Goal: Transaction & Acquisition: Subscribe to service/newsletter

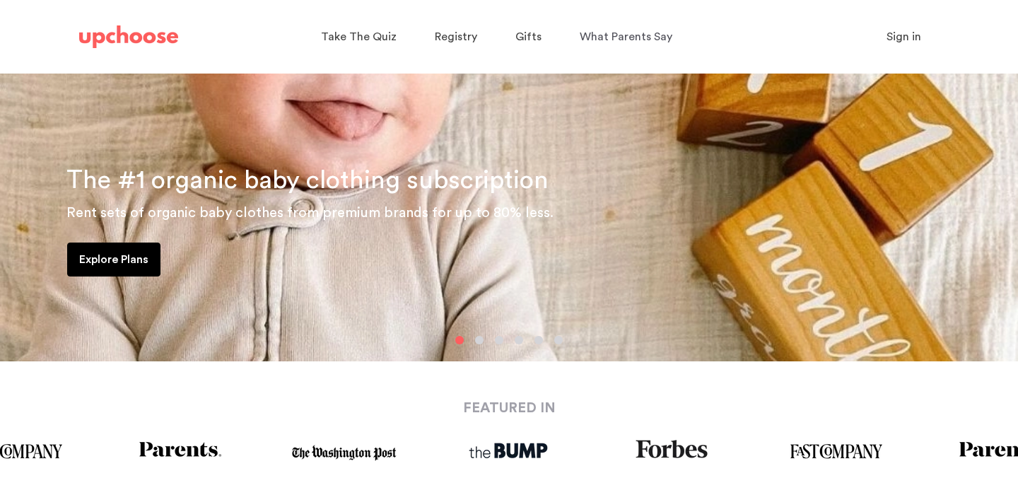
scroll to position [226, 0]
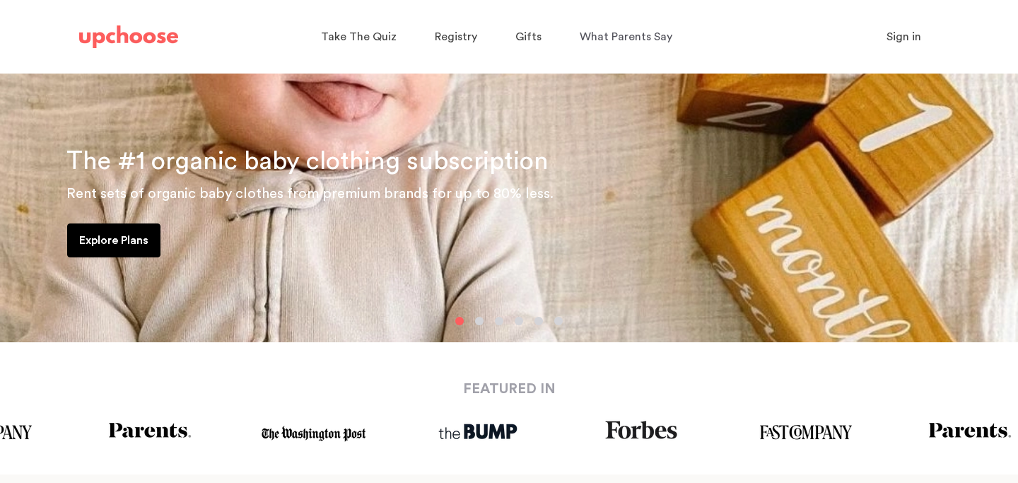
click at [113, 243] on p "Explore Plans" at bounding box center [113, 240] width 69 height 17
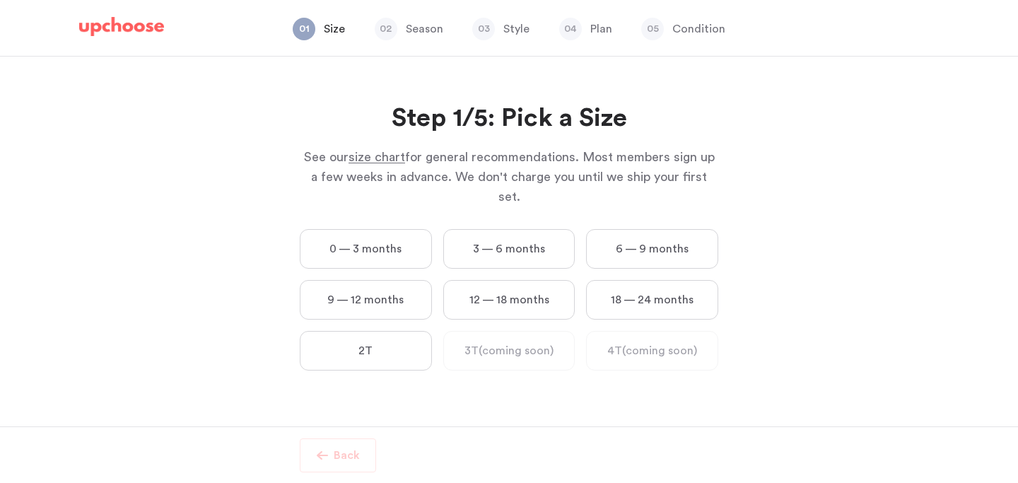
click at [661, 229] on label "6 — 9 months" at bounding box center [652, 249] width 132 height 40
click at [0, 0] on months "6 — 9 months" at bounding box center [0, 0] width 0 height 0
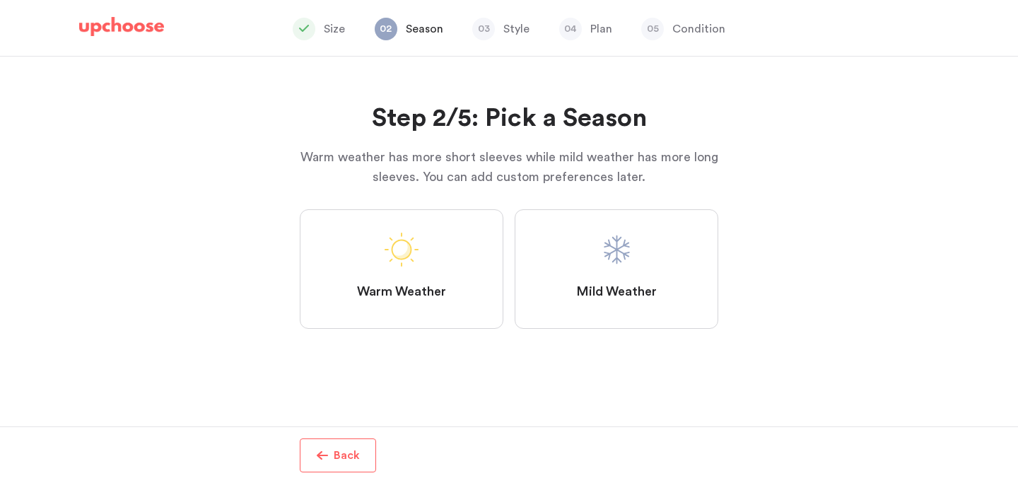
click at [603, 257] on span at bounding box center [617, 250] width 34 height 34
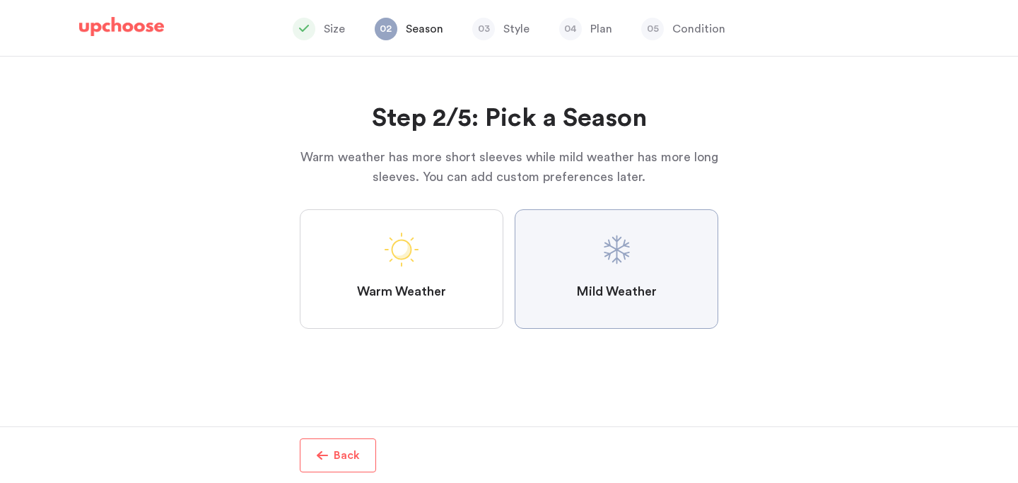
click at [0, 0] on Weather "Mild Weather" at bounding box center [0, 0] width 0 height 0
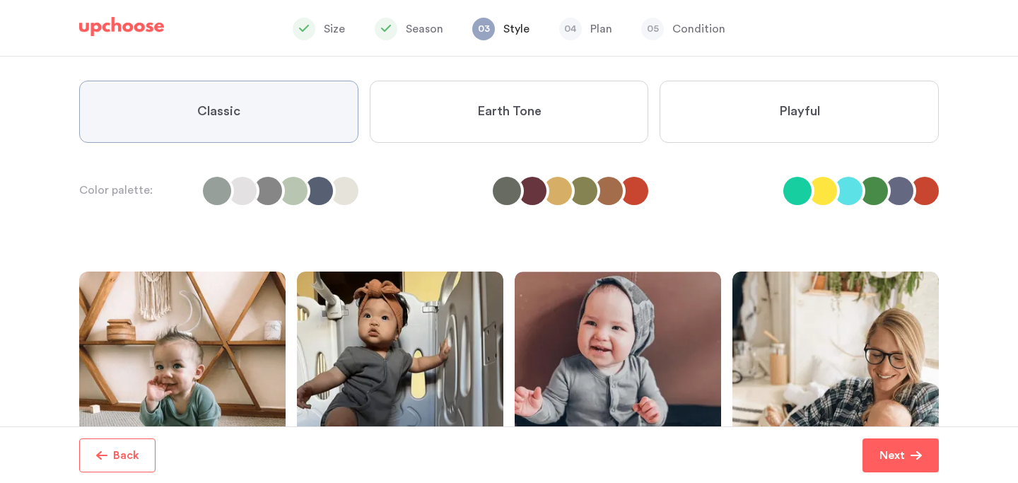
scroll to position [105, 0]
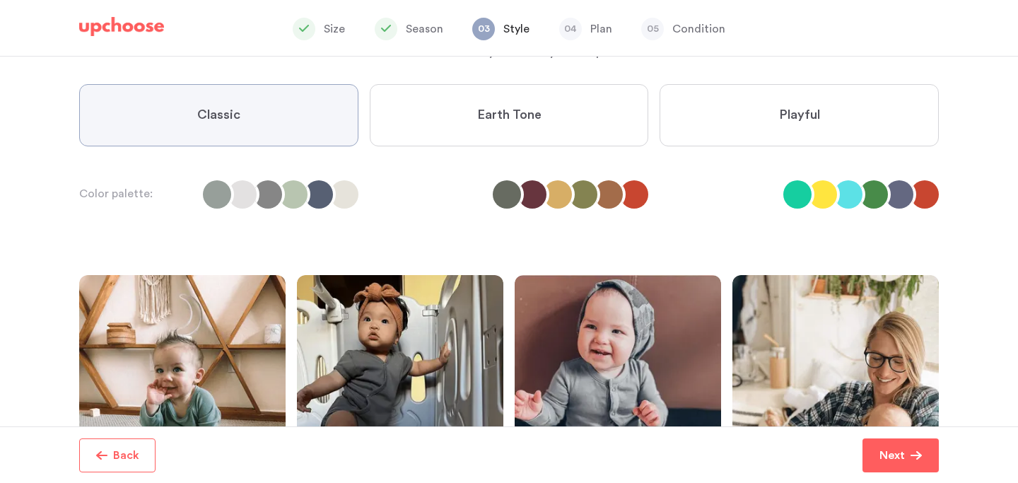
click at [797, 125] on label "Playful" at bounding box center [799, 115] width 279 height 62
click at [0, 0] on input "Playful" at bounding box center [0, 0] width 0 height 0
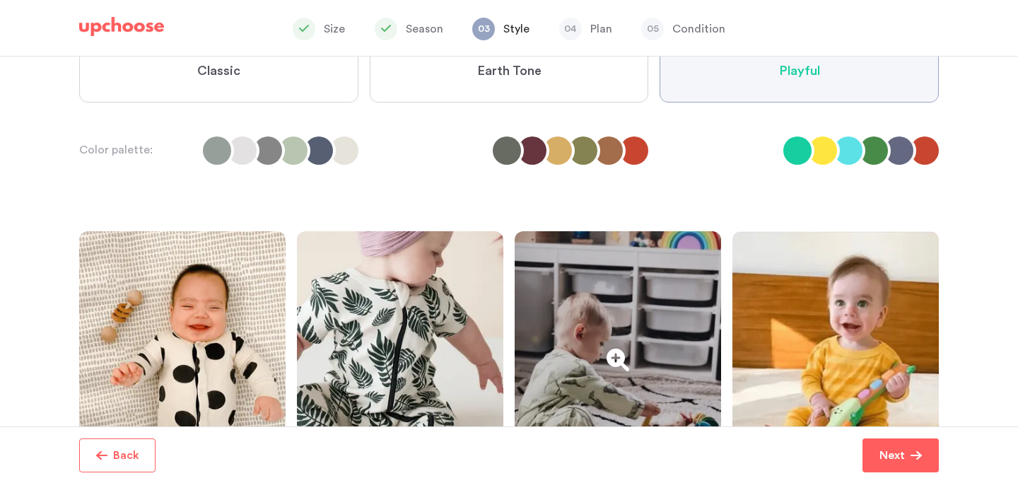
scroll to position [148, 0]
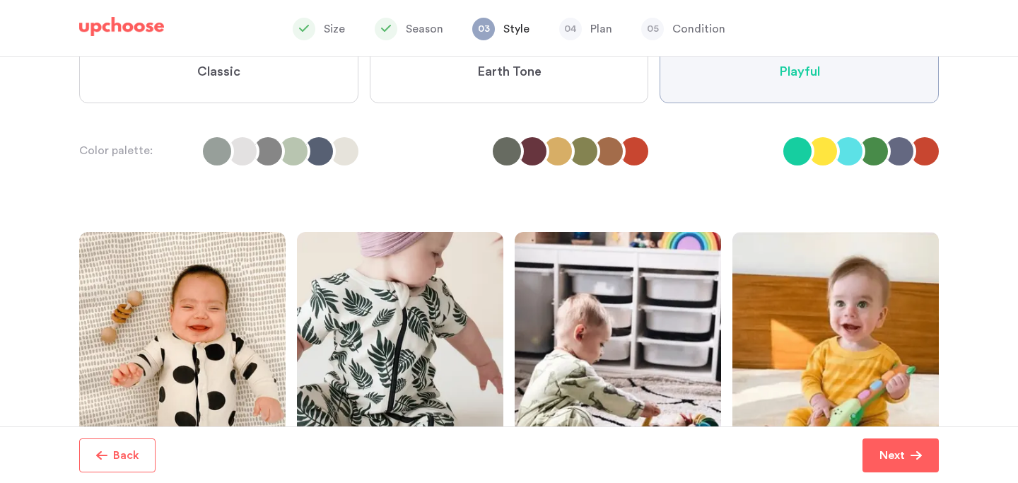
click at [591, 78] on label "Earth Tone" at bounding box center [509, 72] width 279 height 62
click at [0, 0] on Tone "Earth Tone" at bounding box center [0, 0] width 0 height 0
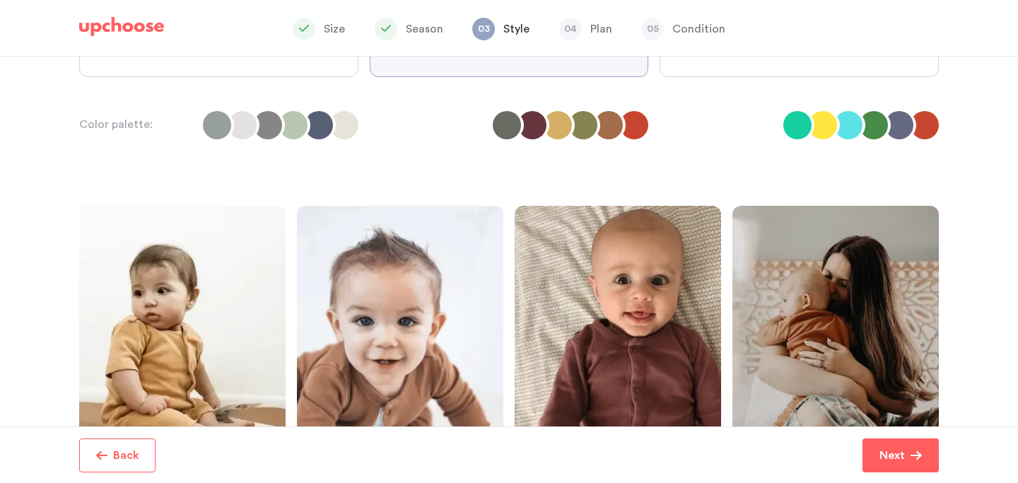
scroll to position [108, 0]
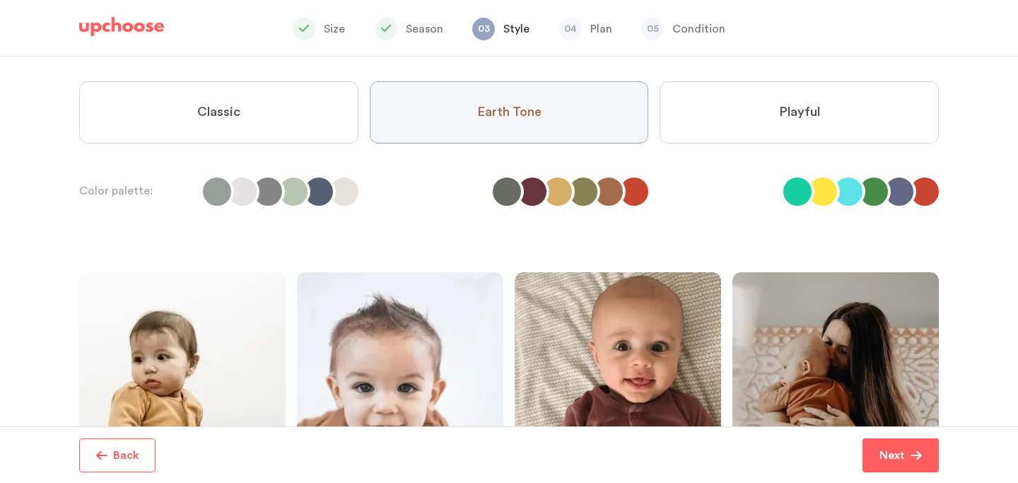
click at [283, 122] on label "Classic" at bounding box center [218, 112] width 279 height 62
click at [0, 0] on input "Classic" at bounding box center [0, 0] width 0 height 0
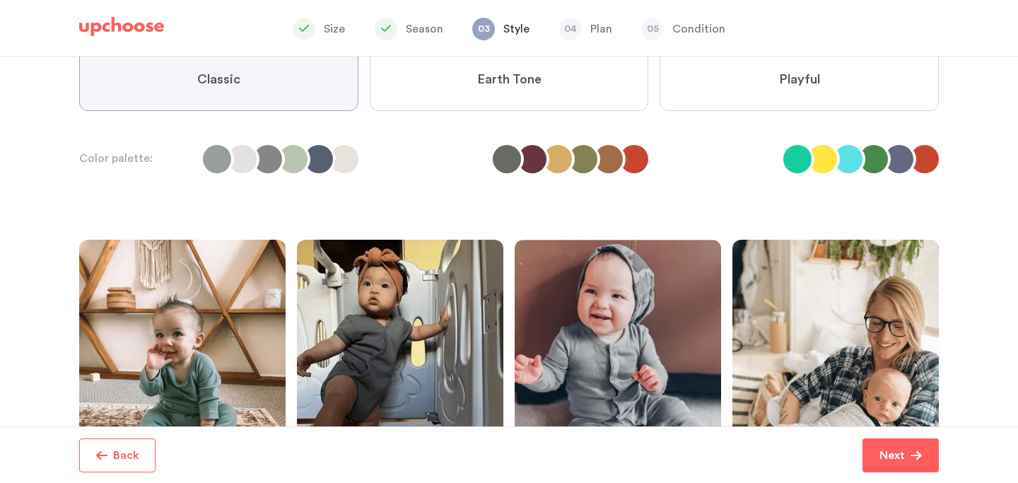
scroll to position [138, 0]
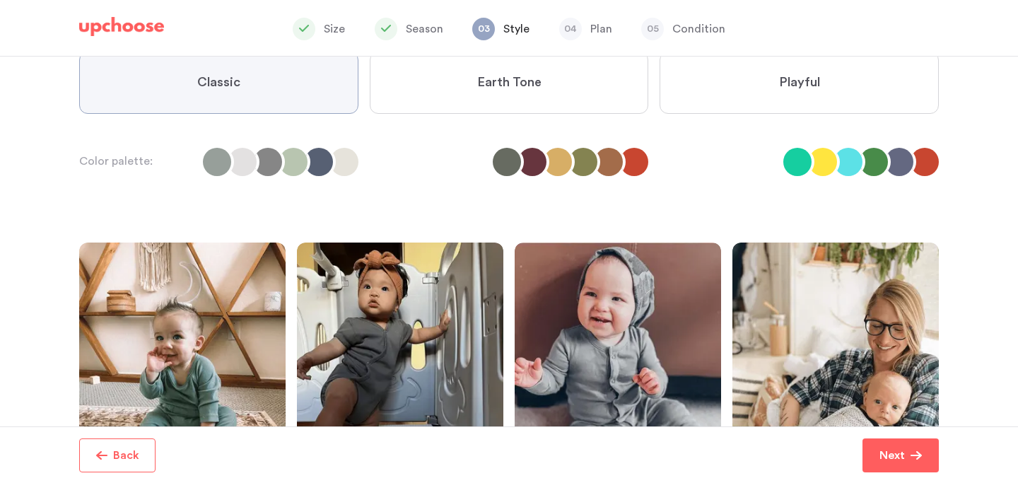
click at [728, 72] on label "Playful" at bounding box center [799, 83] width 279 height 62
click at [0, 0] on input "Playful" at bounding box center [0, 0] width 0 height 0
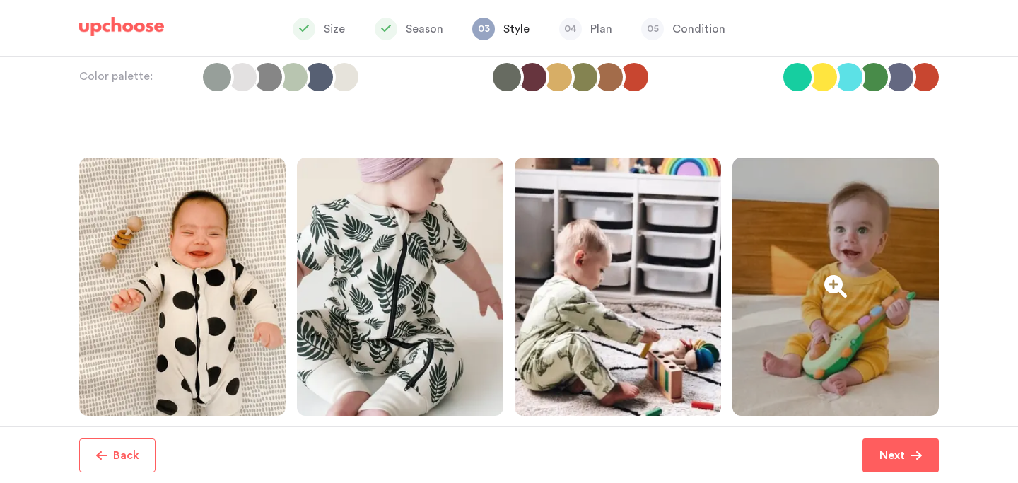
scroll to position [246, 0]
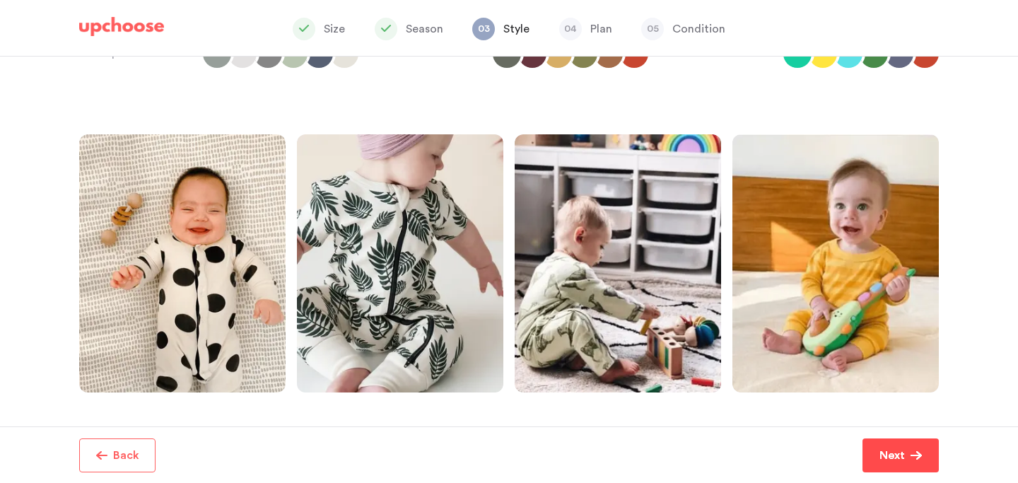
click at [916, 465] on button "Next" at bounding box center [901, 455] width 76 height 34
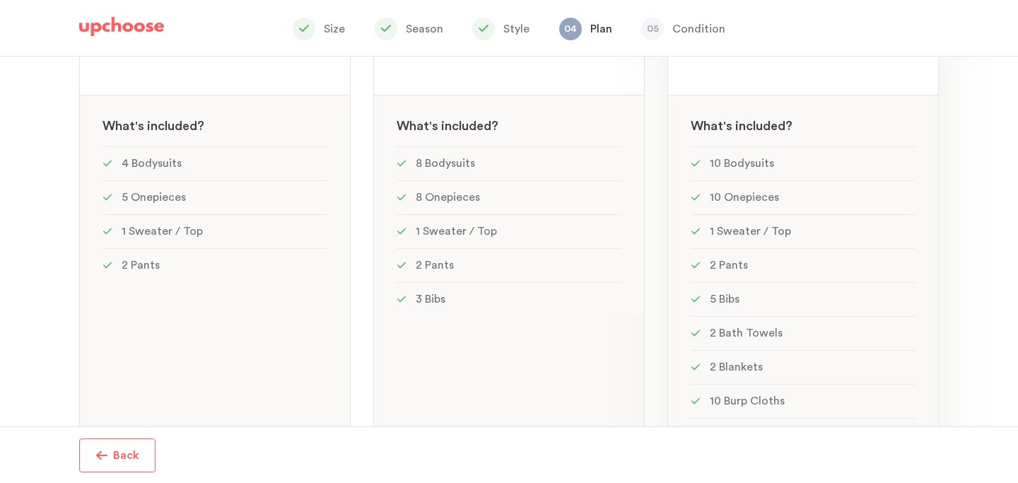
scroll to position [237, 0]
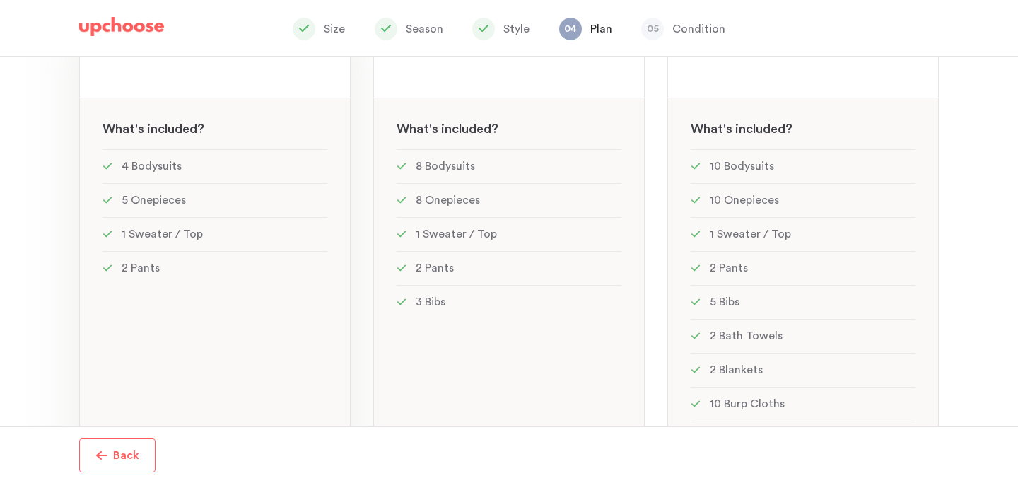
click at [242, 272] on li "2 Pants" at bounding box center [215, 268] width 225 height 34
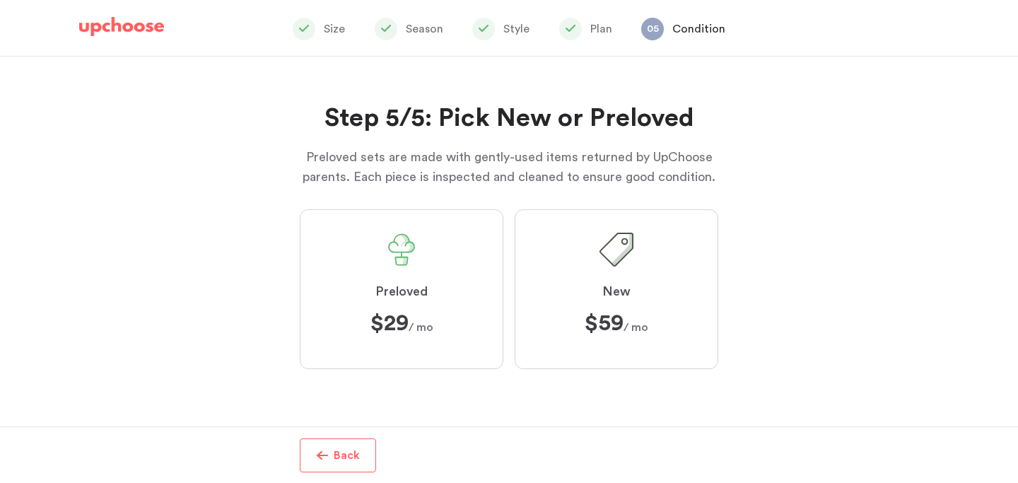
click at [355, 453] on p "Back" at bounding box center [347, 455] width 26 height 17
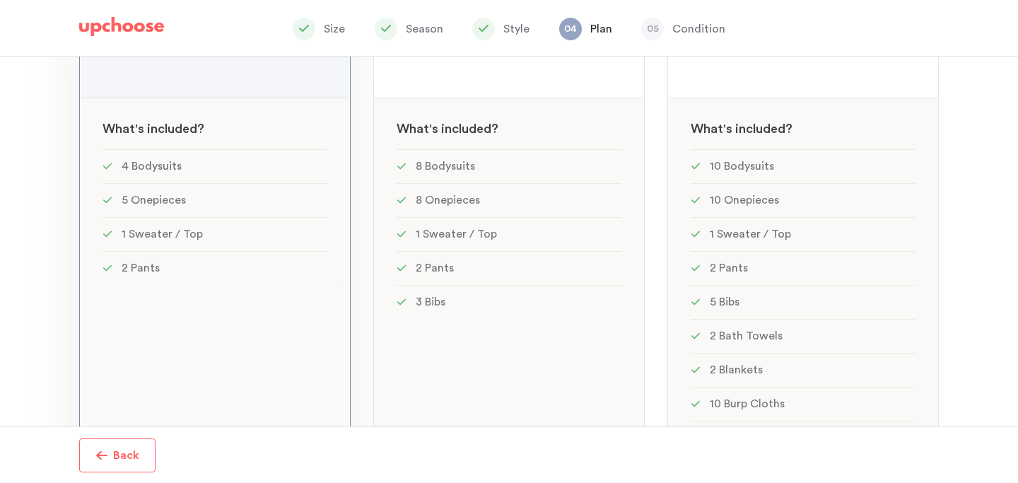
scroll to position [197, 0]
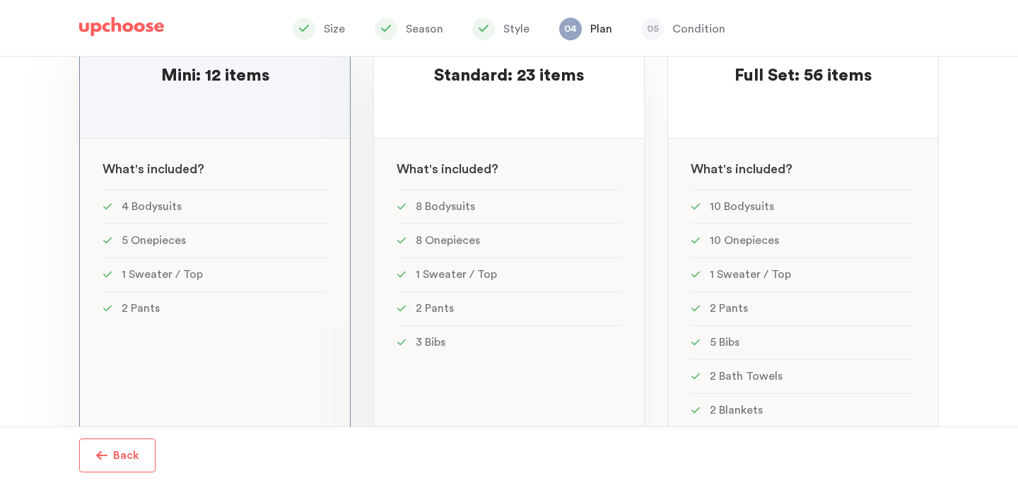
click at [538, 314] on li "2 Pants" at bounding box center [509, 308] width 225 height 34
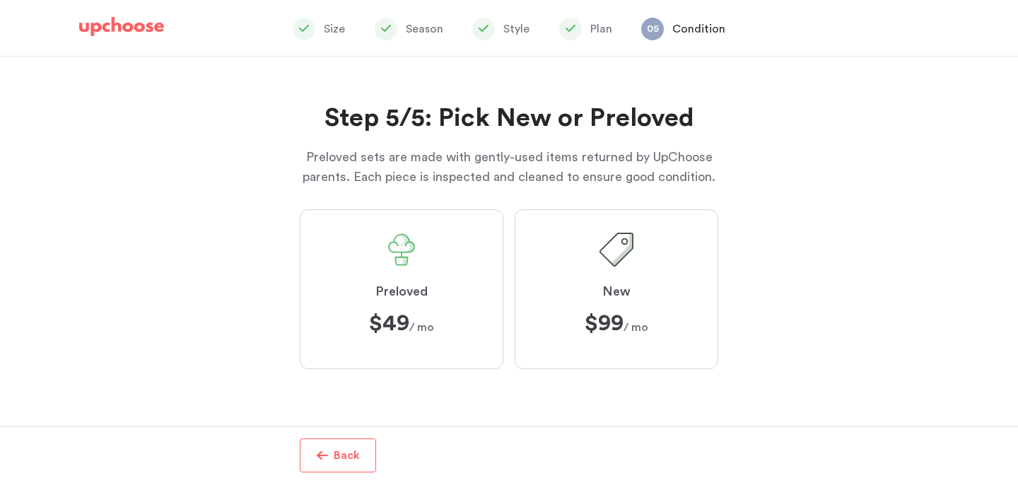
click at [410, 276] on label "Preloved $49 $49 / mo" at bounding box center [402, 289] width 204 height 160
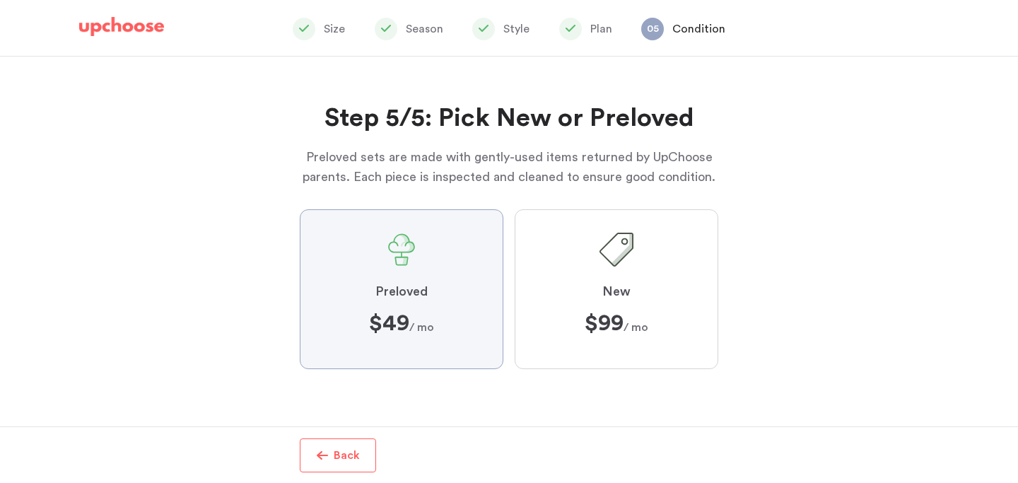
click at [0, 0] on input "Preloved $49 $49 / mo" at bounding box center [0, 0] width 0 height 0
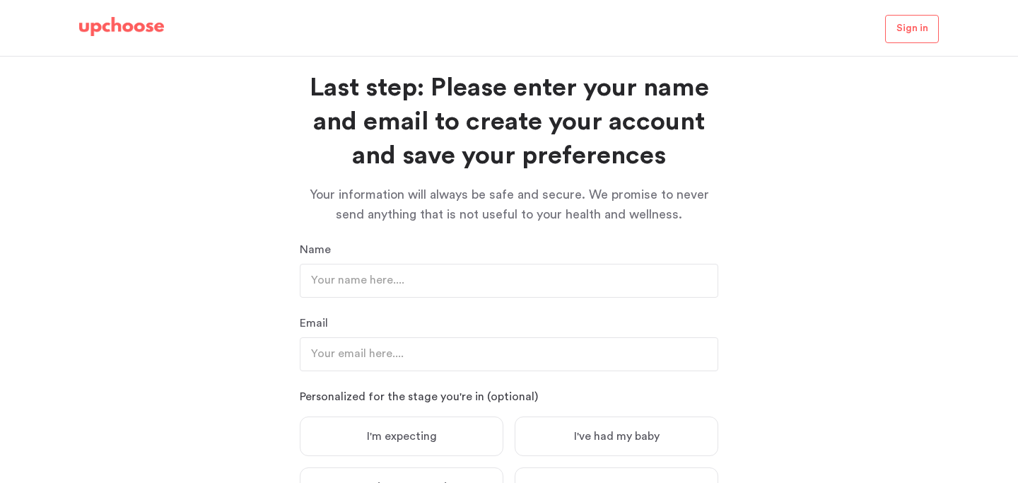
scroll to position [11, 0]
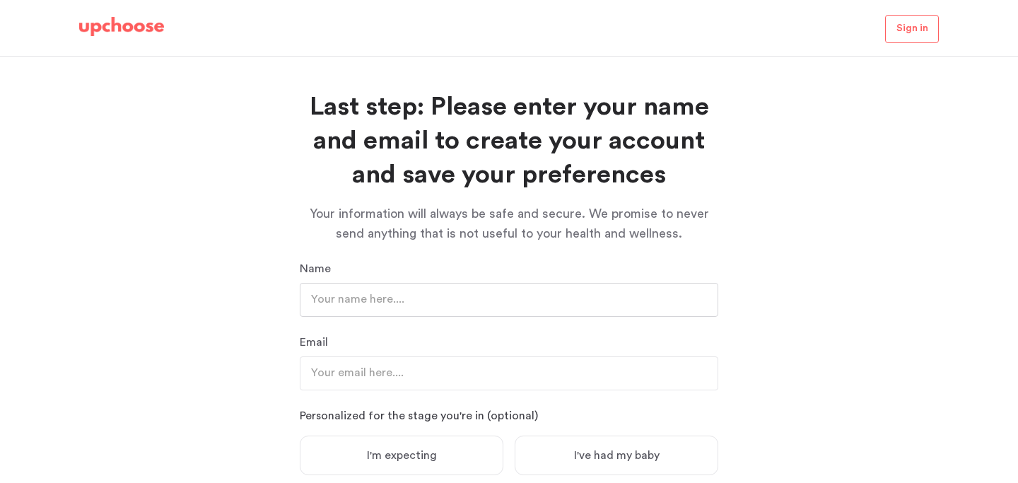
click at [457, 311] on input "text" at bounding box center [509, 300] width 419 height 34
type input "[PERSON_NAME]"
type input "siewelmo@gmail.com"
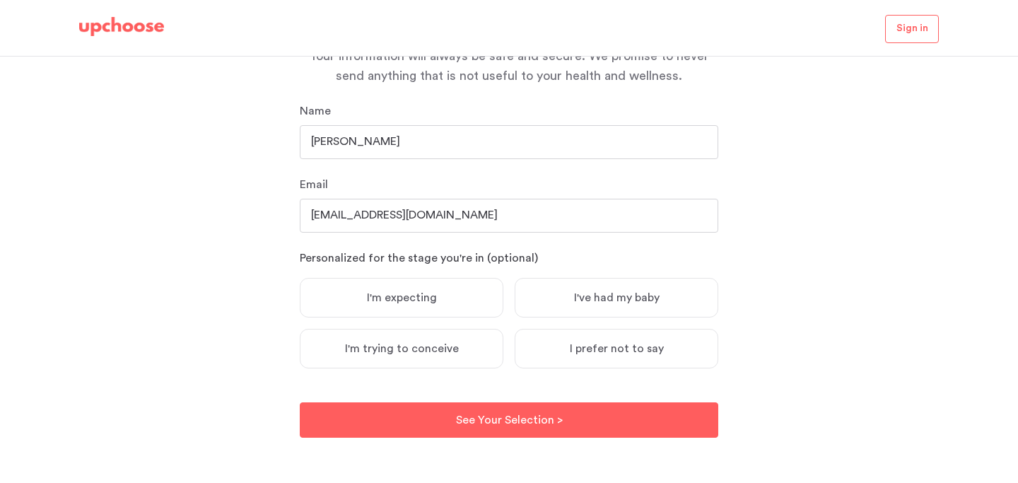
click at [605, 289] on label "I've had my baby" at bounding box center [617, 298] width 204 height 40
click at [0, 0] on input "I've had my baby" at bounding box center [0, 0] width 0 height 0
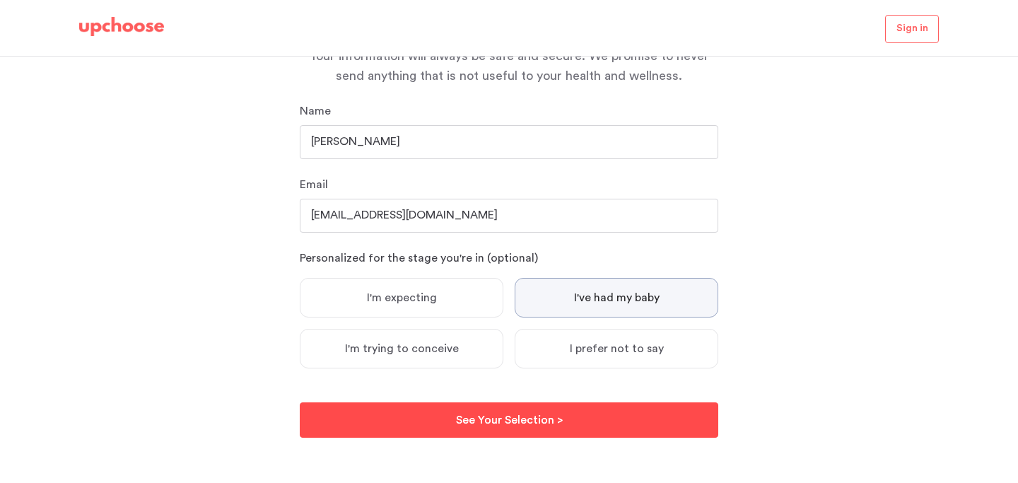
click at [628, 423] on button "See Your Selection > See Your Selection >" at bounding box center [509, 419] width 419 height 35
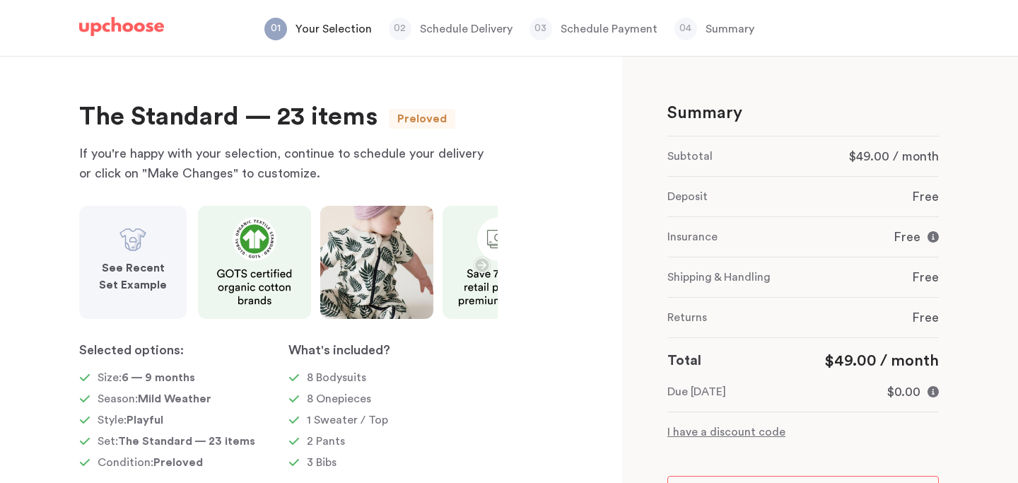
scroll to position [51, 0]
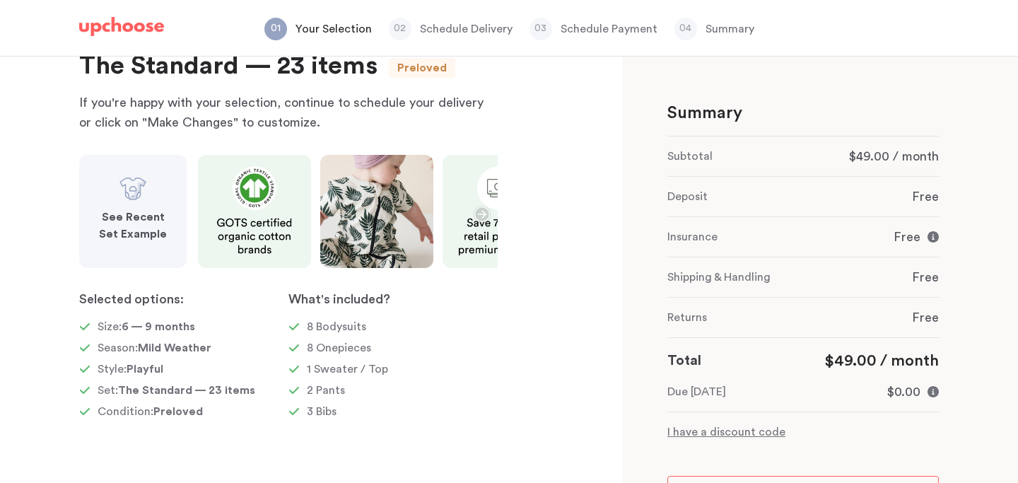
click at [745, 435] on p "I have a discount code" at bounding box center [804, 432] width 272 height 17
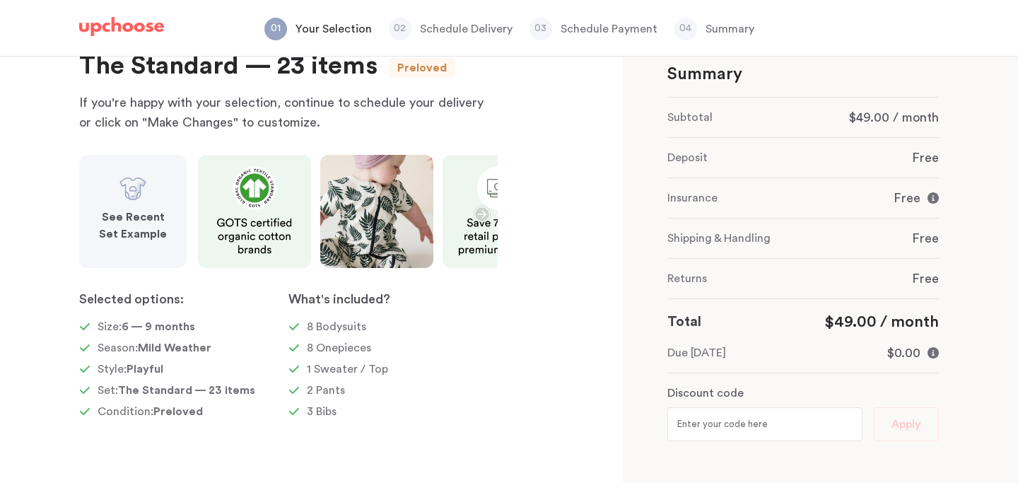
scroll to position [47, 0]
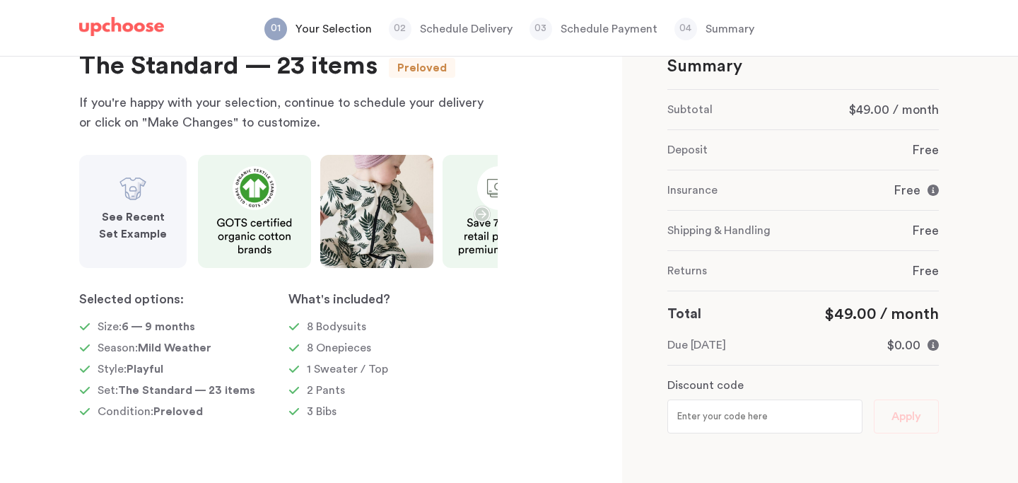
click at [710, 418] on input "text" at bounding box center [765, 417] width 195 height 34
type input "Kate14"
click at [923, 416] on button "Apply" at bounding box center [906, 417] width 65 height 34
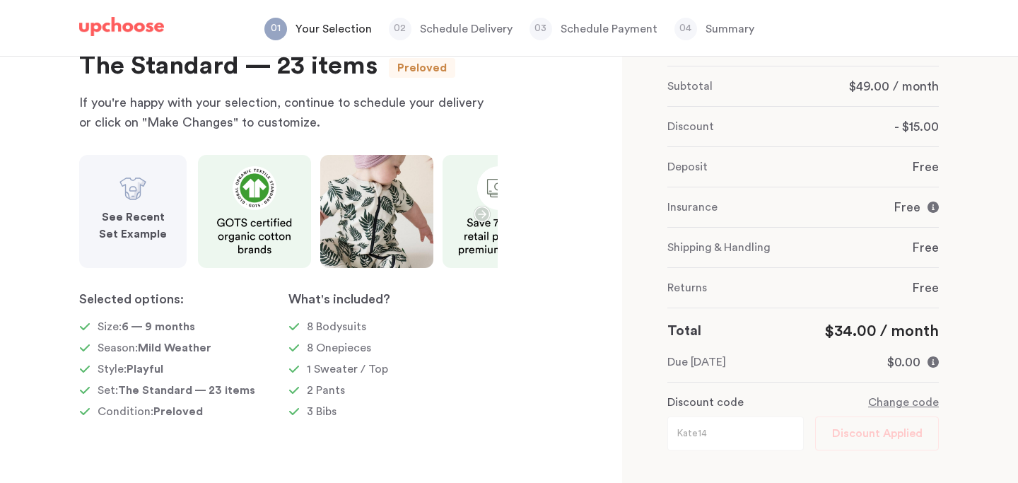
scroll to position [71, 0]
click at [134, 213] on strong "See Recent Set Example" at bounding box center [133, 225] width 68 height 28
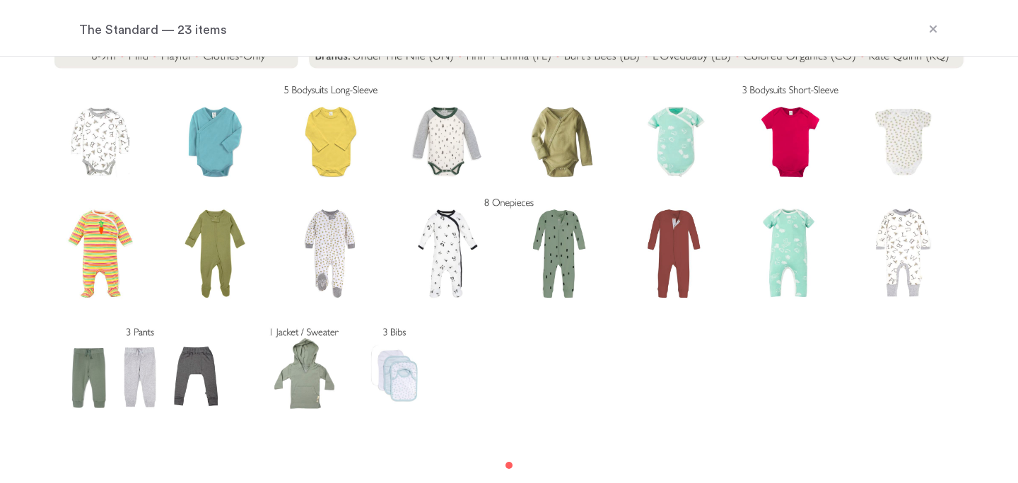
scroll to position [40, 0]
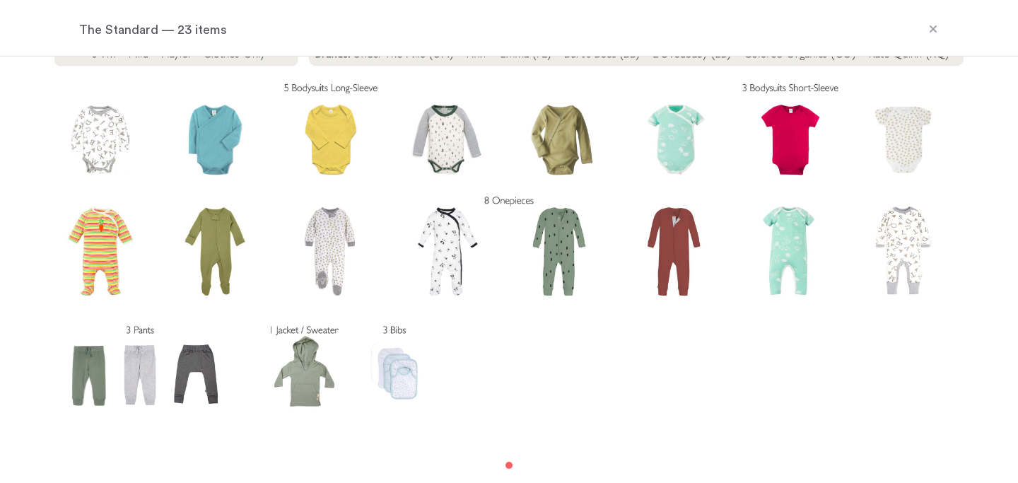
click at [933, 26] on icon at bounding box center [933, 28] width 11 height 11
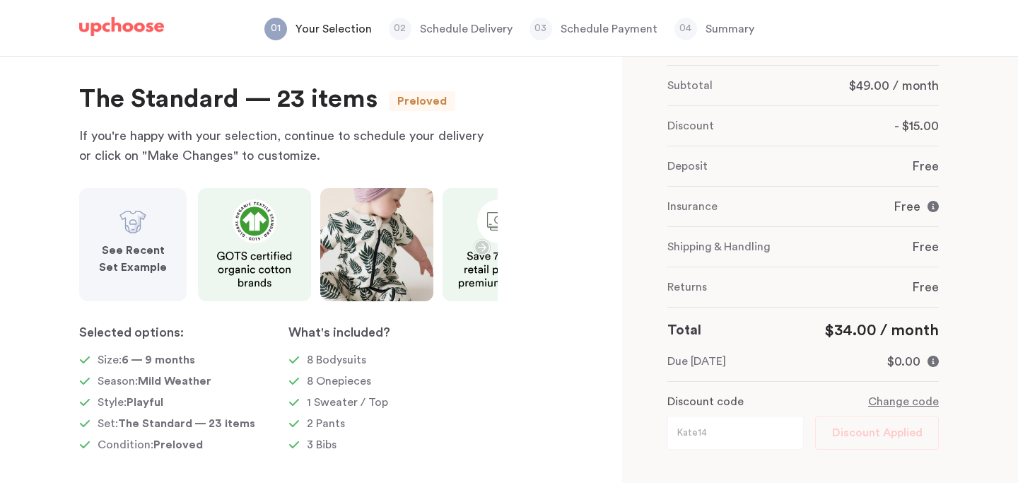
scroll to position [9, 0]
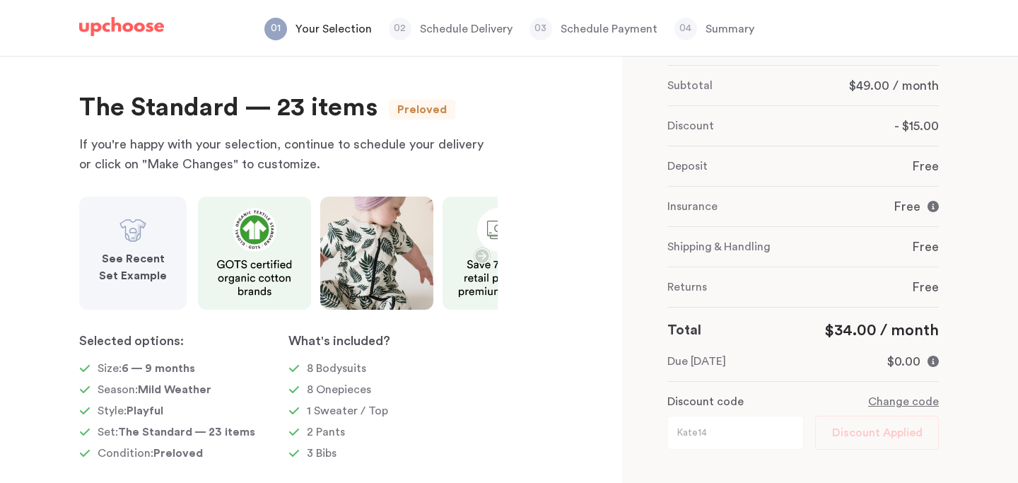
click at [280, 266] on img at bounding box center [254, 253] width 113 height 113
click at [479, 253] on icon "button" at bounding box center [482, 255] width 17 height 17
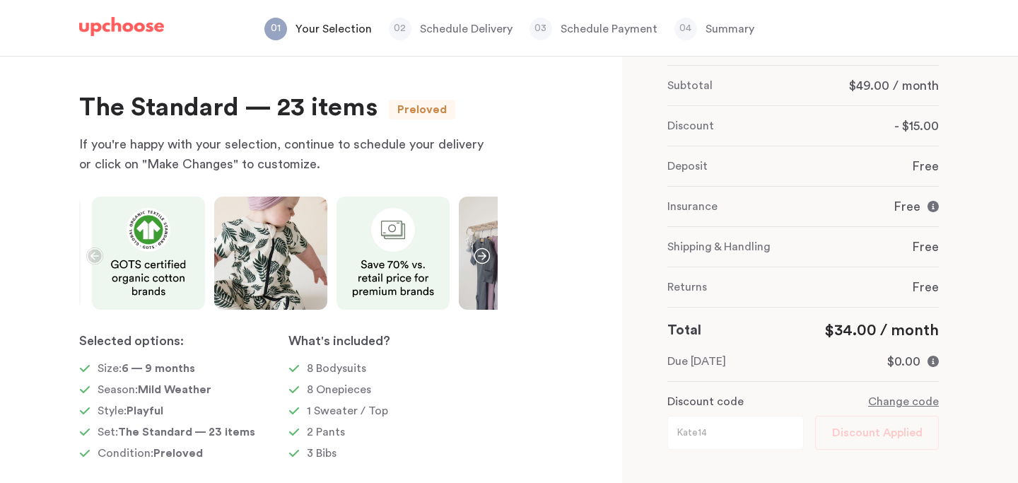
click at [479, 255] on icon "button" at bounding box center [482, 255] width 17 height 17
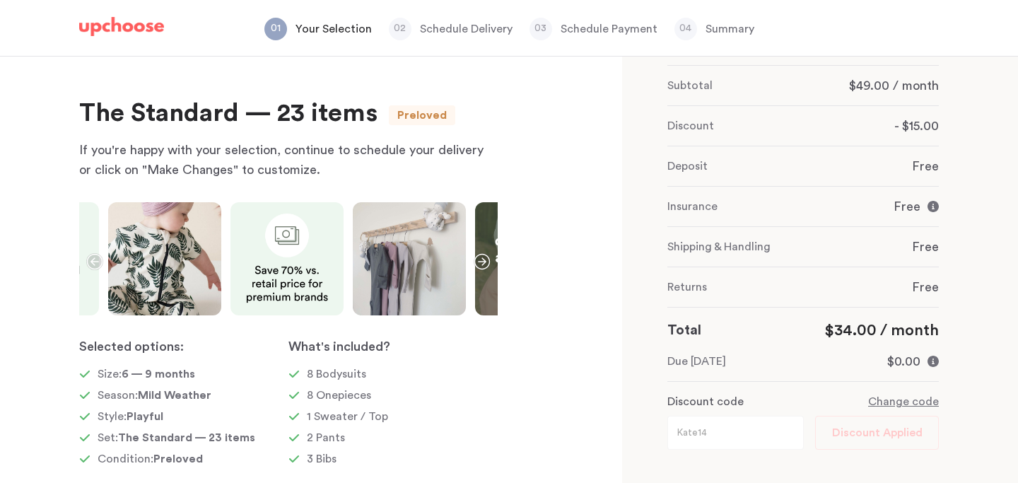
scroll to position [0, 0]
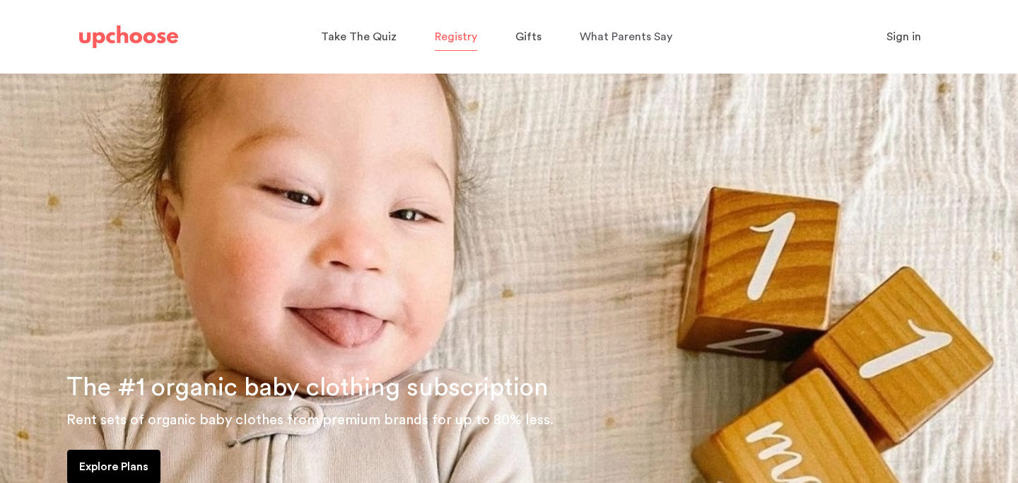
click at [457, 35] on span "Registry" at bounding box center [456, 36] width 42 height 11
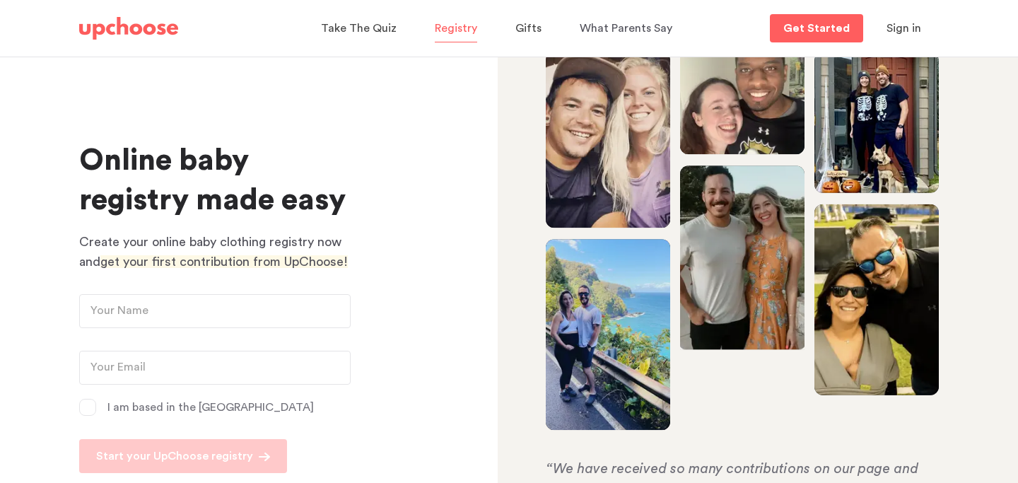
type input "[PERSON_NAME]"
type input "[EMAIL_ADDRESS][DOMAIN_NAME]"
click at [631, 33] on span "What Parents Say" at bounding box center [626, 28] width 93 height 11
click at [106, 26] on img at bounding box center [128, 28] width 99 height 23
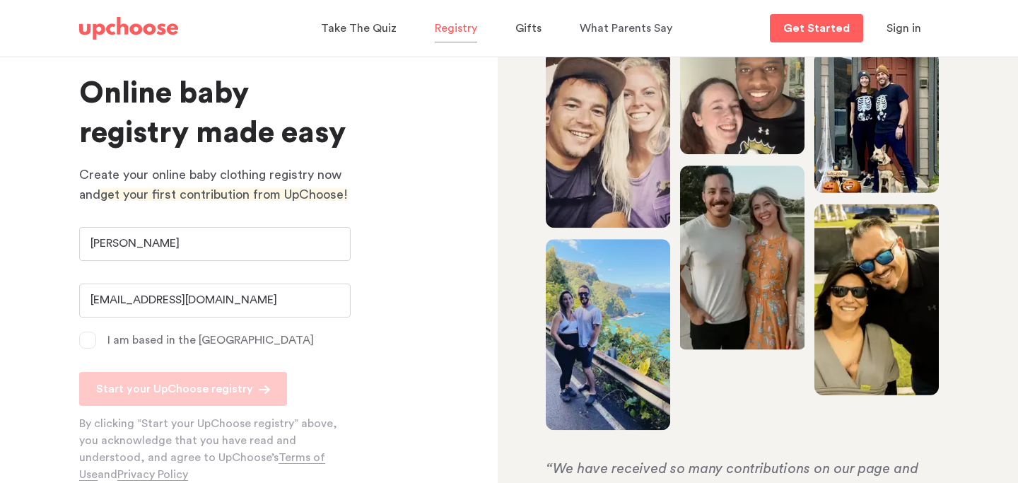
scroll to position [6, 0]
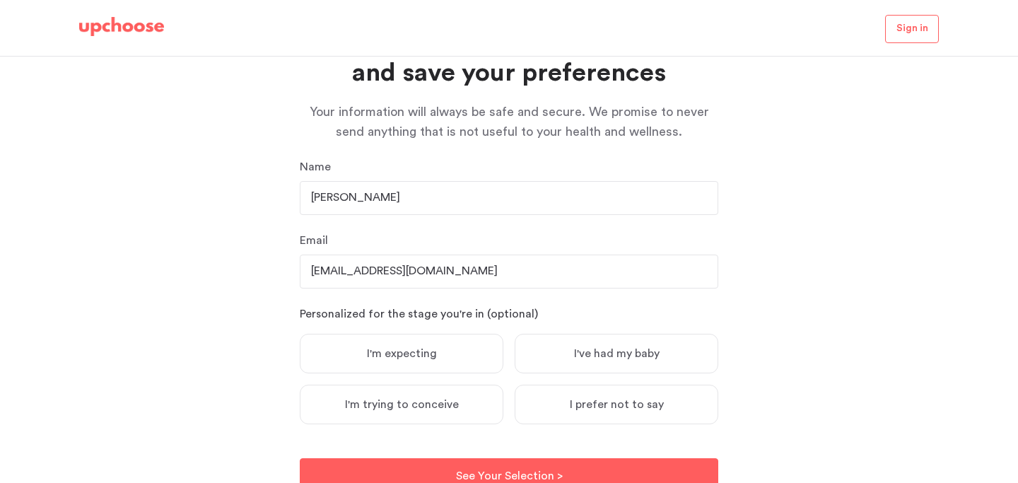
scroll to position [169, 0]
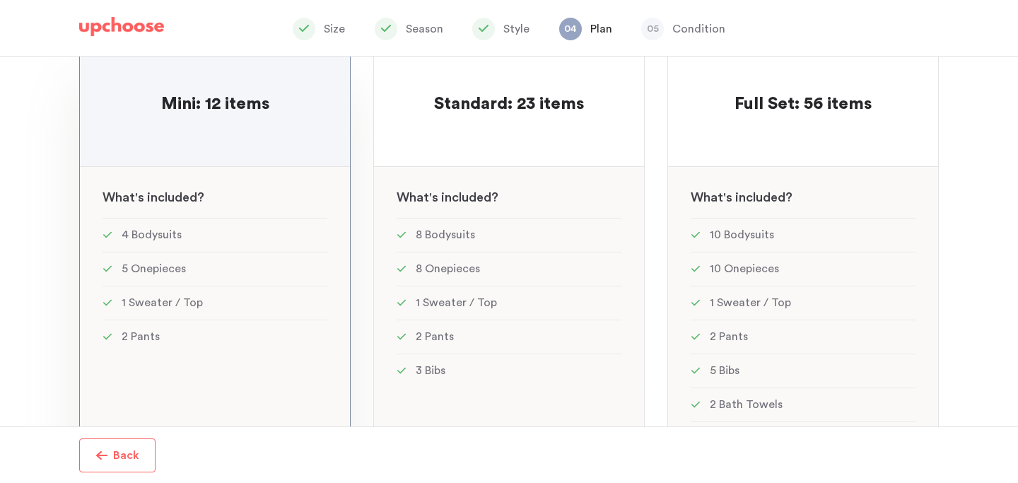
scroll to position [191, 0]
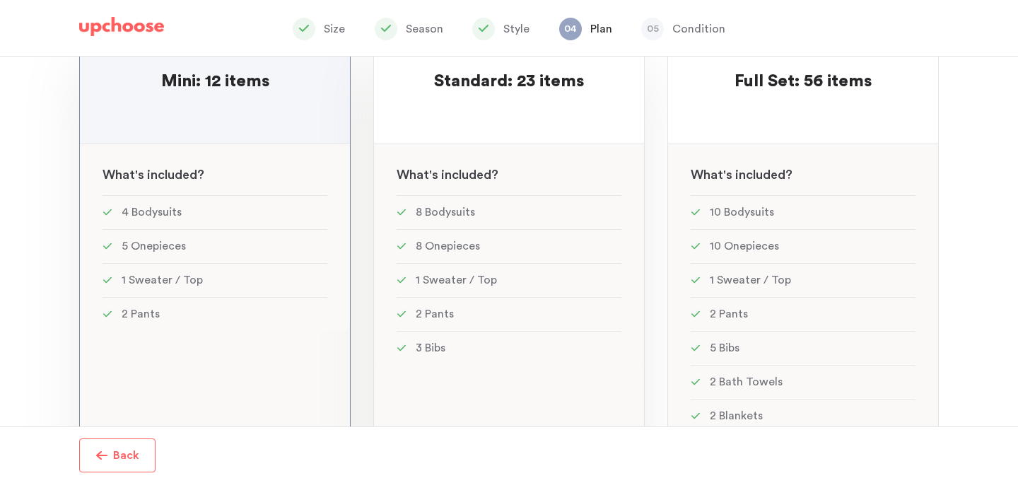
click at [484, 289] on li "1 Sweater / Top" at bounding box center [509, 280] width 225 height 34
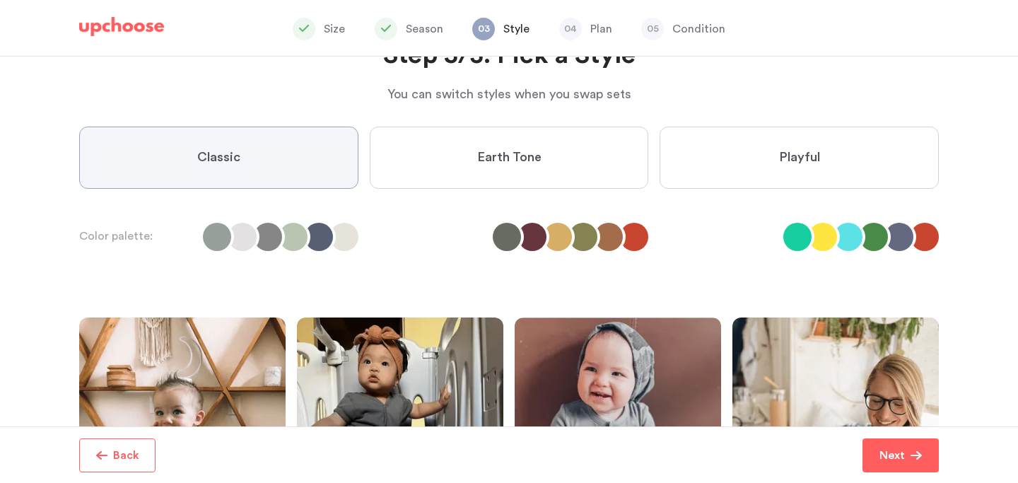
scroll to position [88, 0]
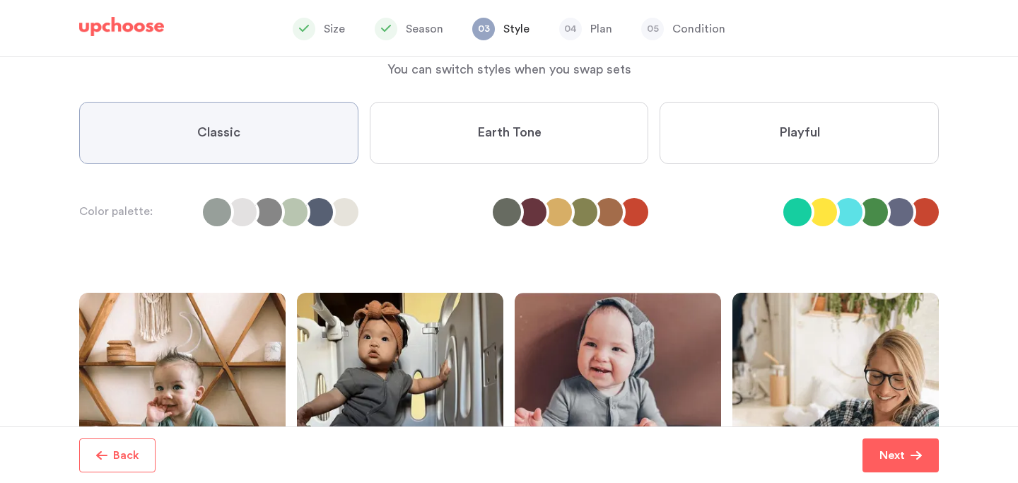
click at [760, 129] on label "Playful" at bounding box center [799, 133] width 279 height 62
click at [0, 0] on input "Playful" at bounding box center [0, 0] width 0 height 0
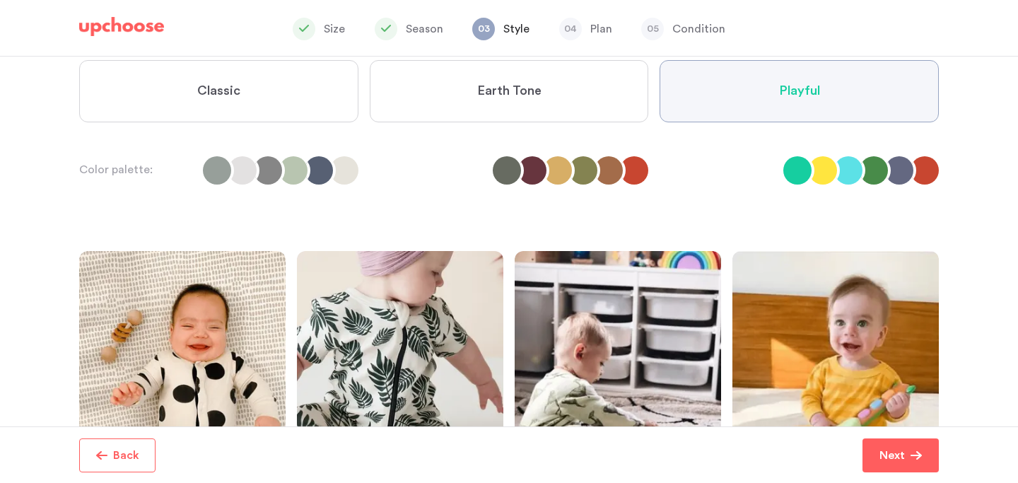
scroll to position [102, 0]
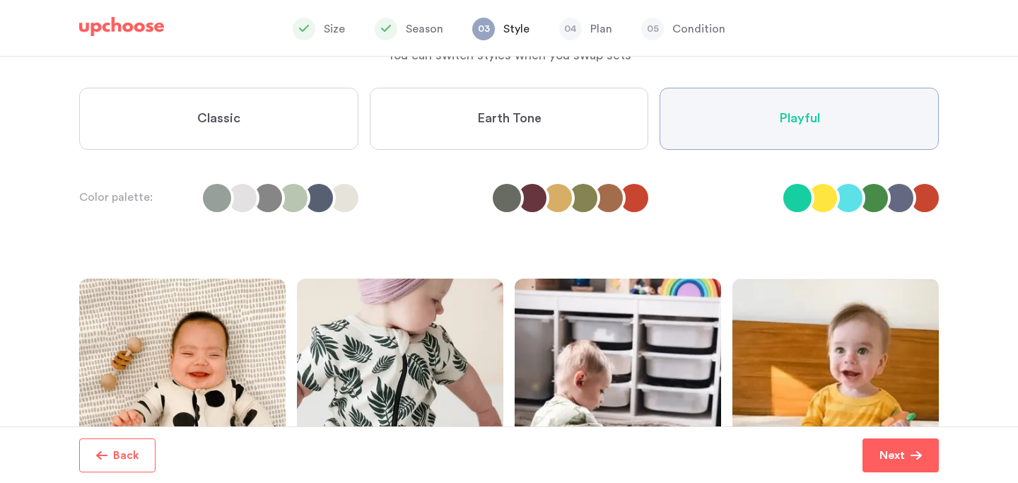
click at [573, 132] on label "Earth Tone" at bounding box center [509, 119] width 279 height 62
click at [0, 0] on Tone "Earth Tone" at bounding box center [0, 0] width 0 height 0
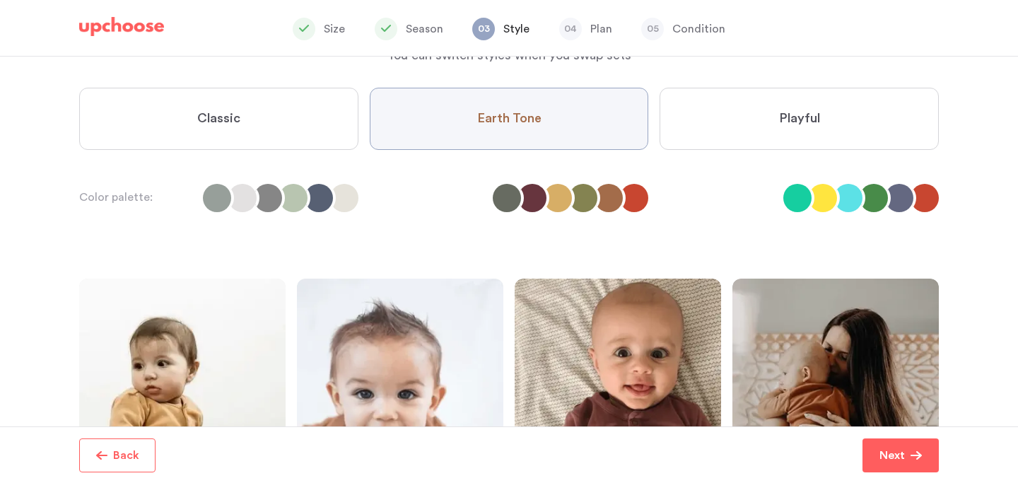
click at [559, 198] on li at bounding box center [558, 198] width 28 height 28
click at [872, 194] on li at bounding box center [874, 198] width 28 height 28
click at [820, 197] on li at bounding box center [823, 198] width 28 height 28
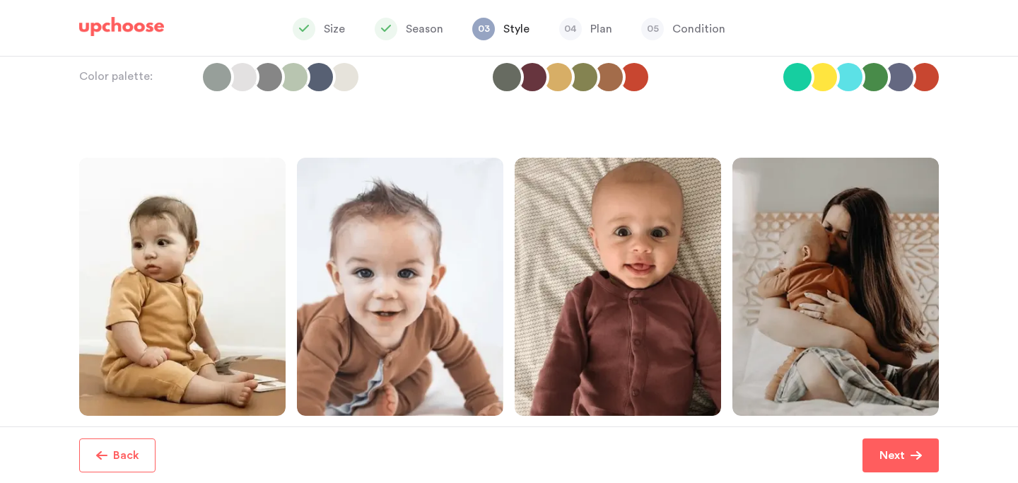
scroll to position [334, 0]
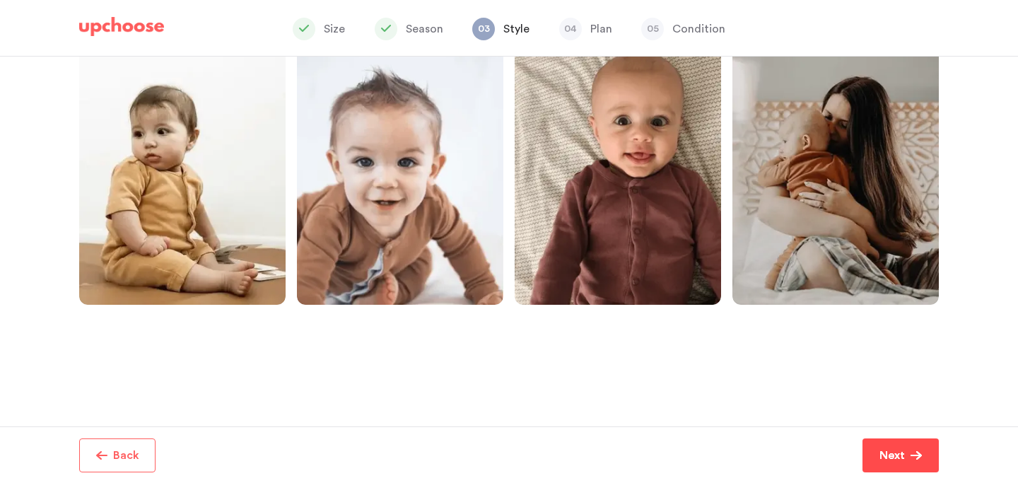
click at [885, 445] on button "Next" at bounding box center [901, 455] width 76 height 34
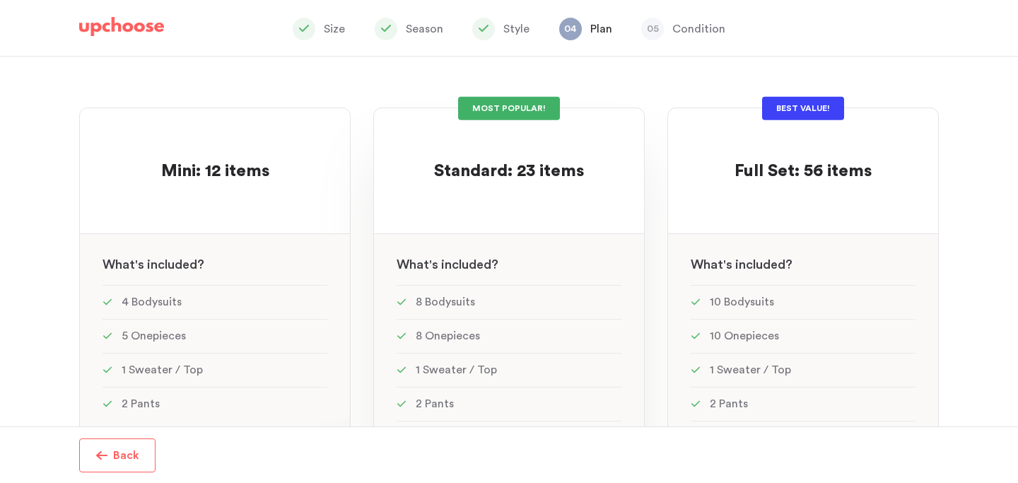
scroll to position [102, 0]
click at [839, 189] on div at bounding box center [803, 196] width 225 height 28
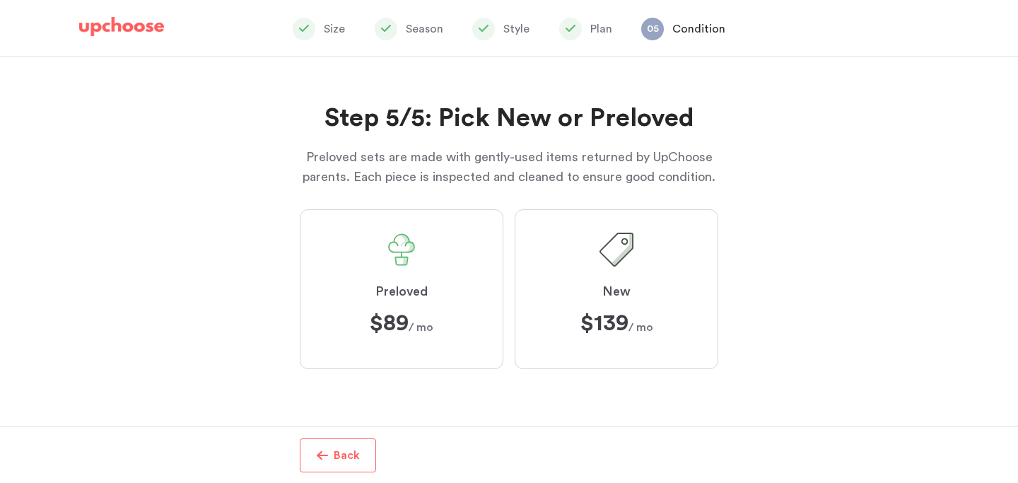
scroll to position [398, 0]
click at [398, 272] on label "Preloved $89 $89 / mo" at bounding box center [402, 289] width 204 height 160
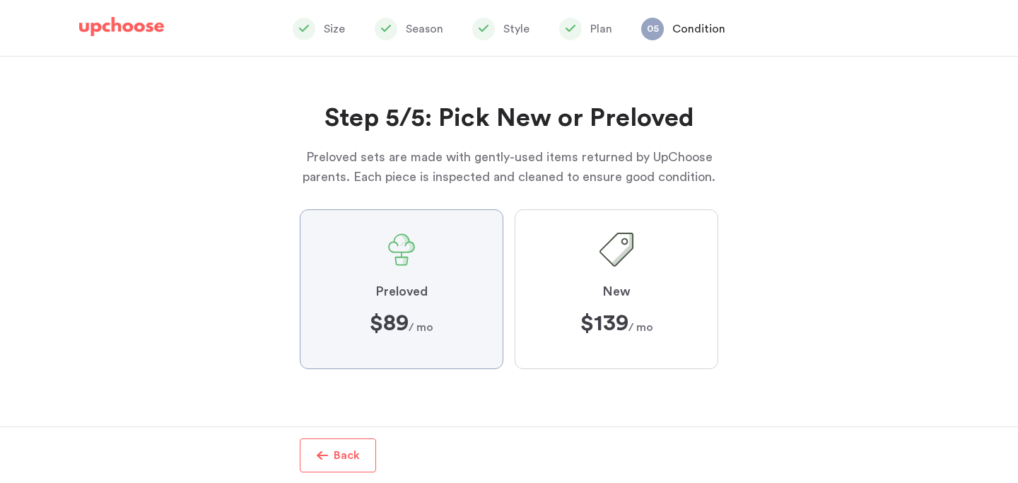
click at [0, 0] on input "Preloved $89 $89 / mo" at bounding box center [0, 0] width 0 height 0
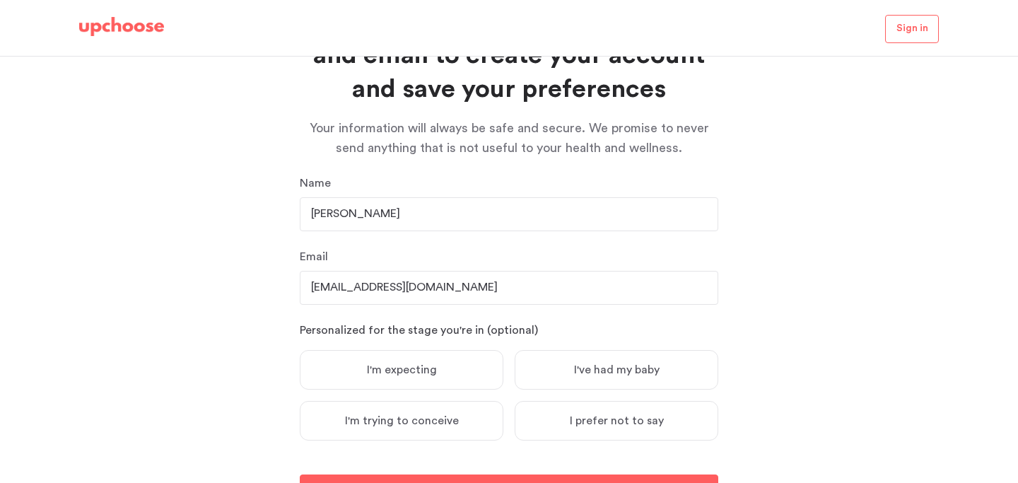
scroll to position [169, 0]
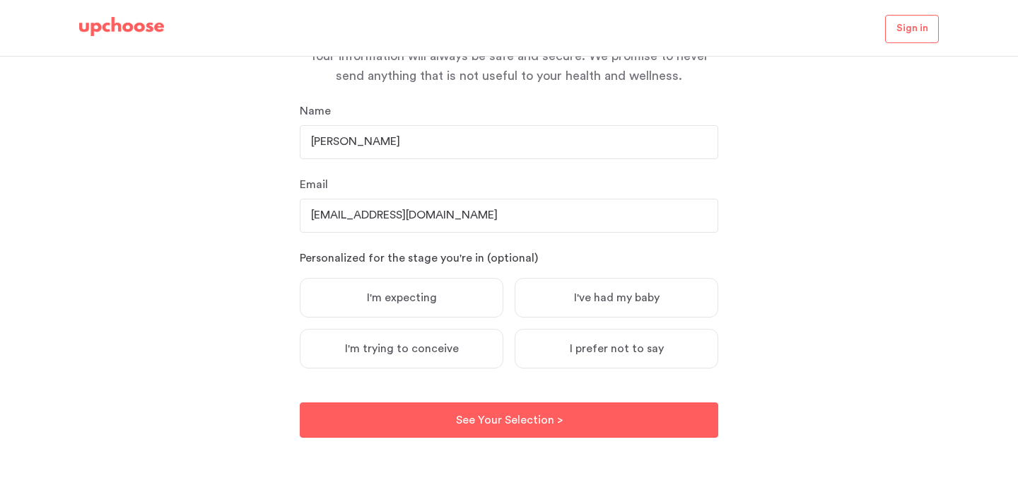
click at [622, 289] on label "I've had my baby" at bounding box center [617, 298] width 204 height 40
click at [0, 0] on input "I've had my baby" at bounding box center [0, 0] width 0 height 0
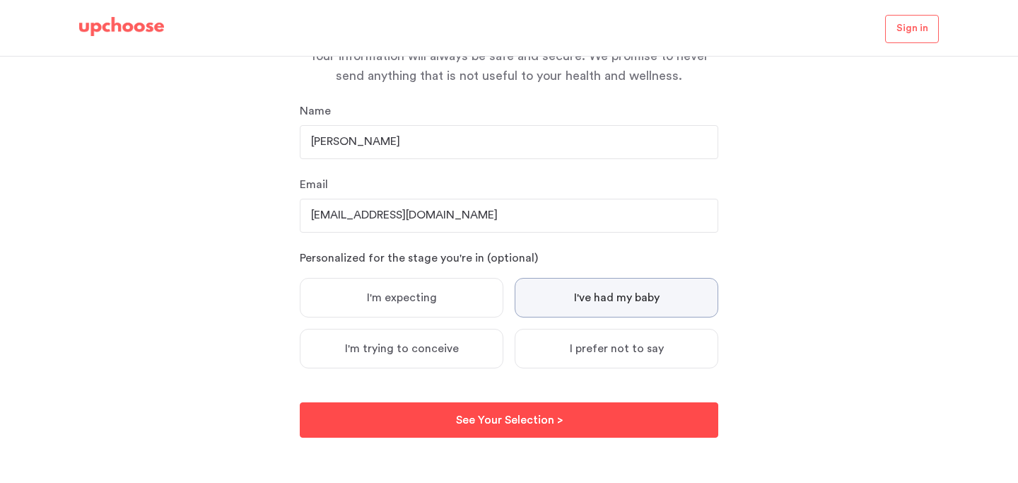
click at [590, 421] on button "See Your Selection > See Your Selection >" at bounding box center [509, 419] width 419 height 35
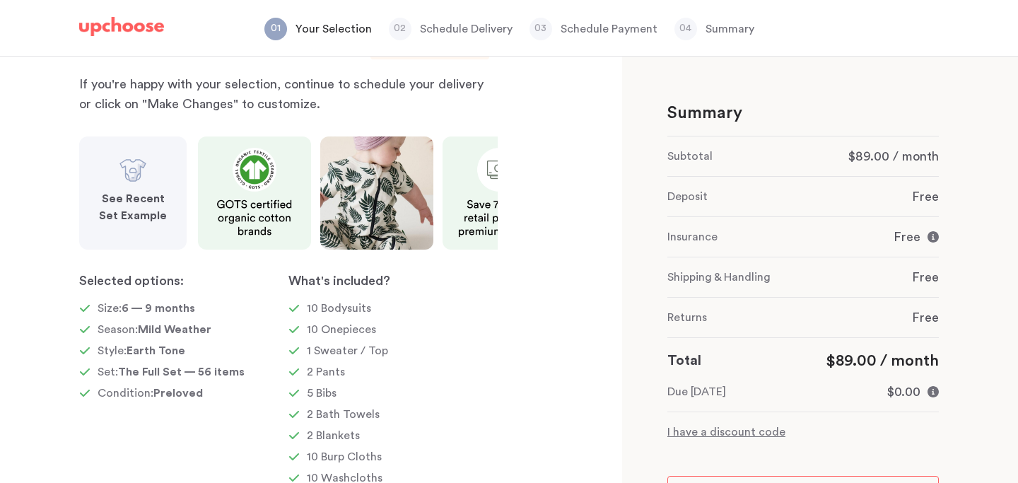
scroll to position [73, 0]
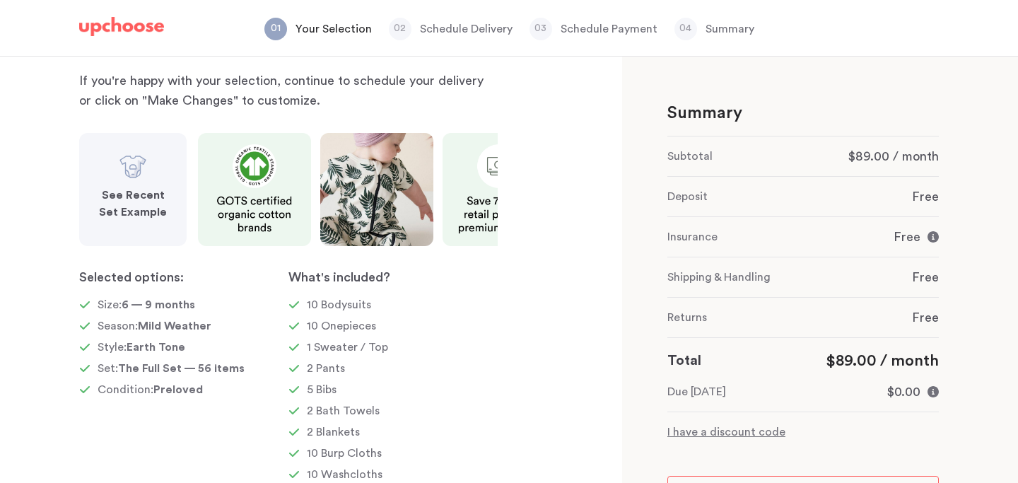
click at [730, 434] on p "I have a discount code" at bounding box center [804, 432] width 272 height 17
click at [735, 462] on input "text" at bounding box center [765, 463] width 195 height 34
type input "Kate14"
click at [913, 468] on span "Apply" at bounding box center [907, 463] width 30 height 18
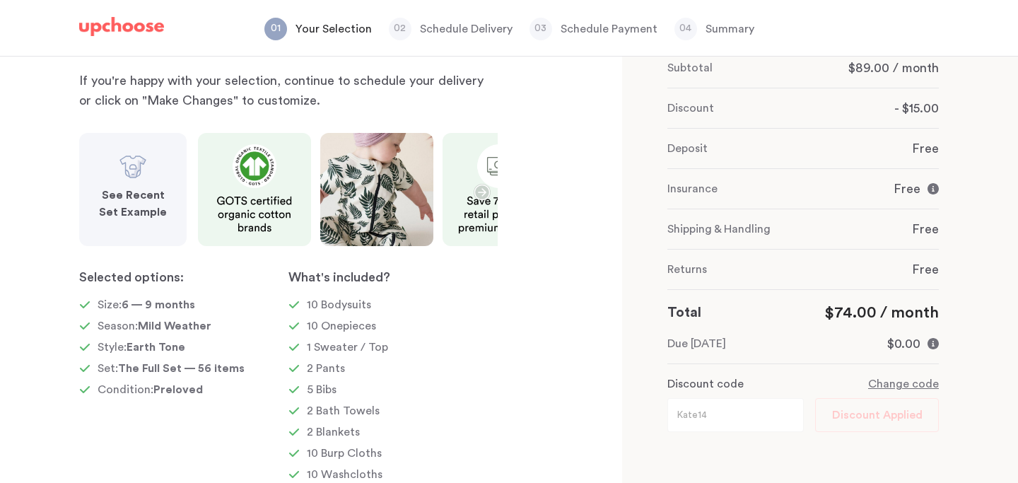
scroll to position [94, 0]
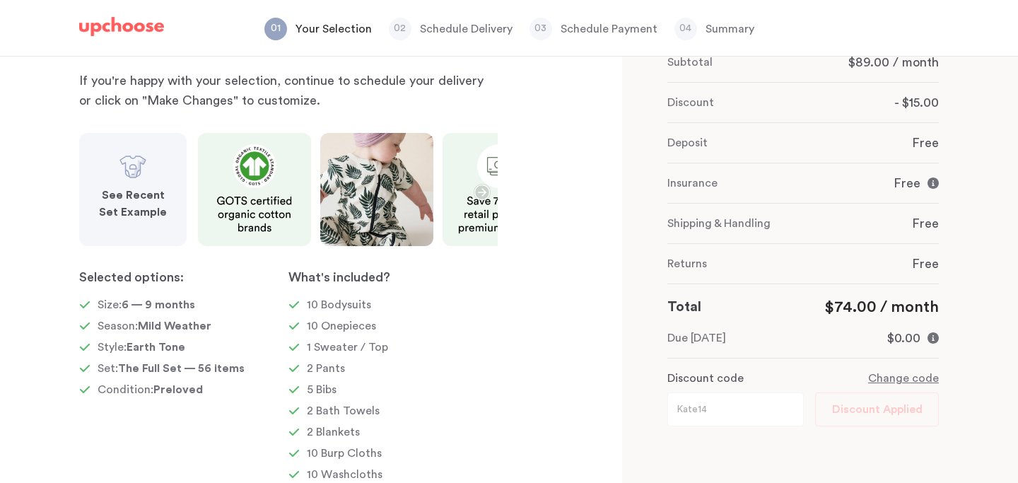
click at [134, 195] on strong "See Recent Set Example" at bounding box center [133, 204] width 68 height 28
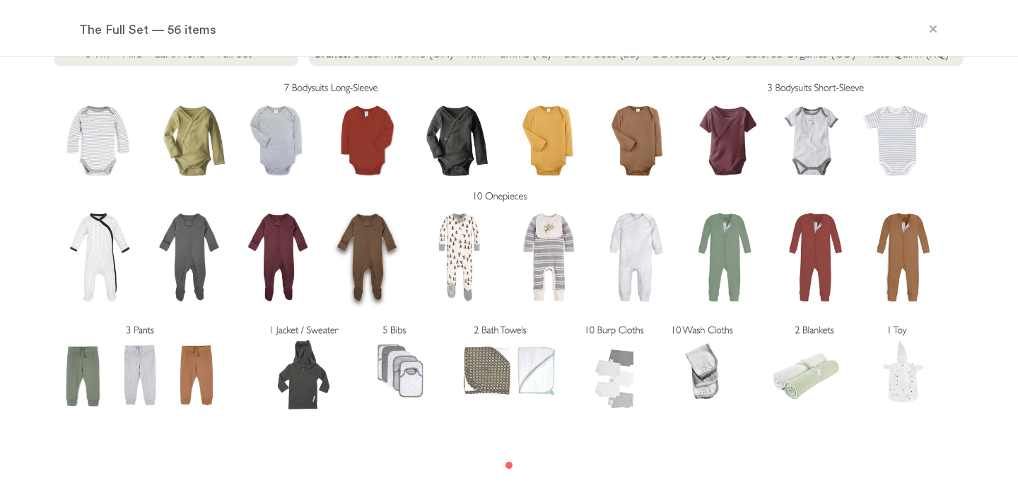
scroll to position [0, 0]
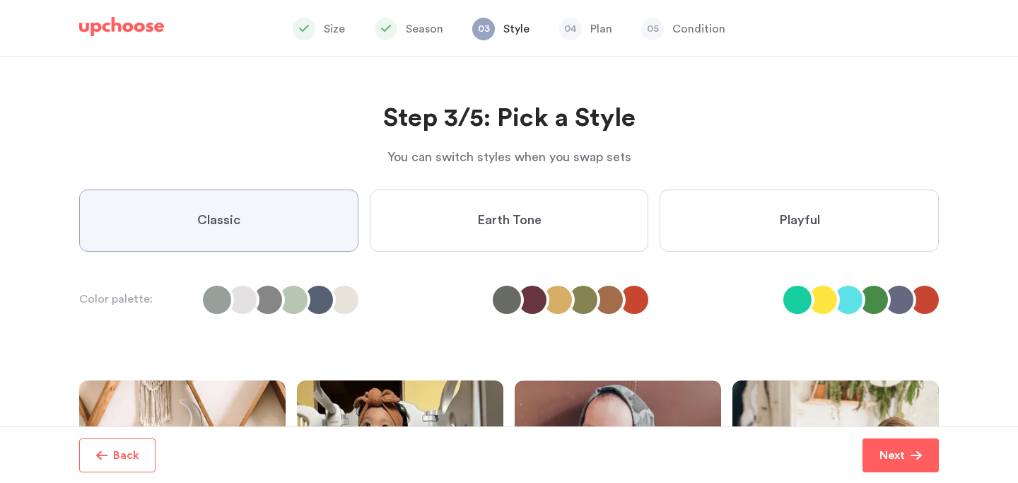
click at [762, 213] on label "Playful" at bounding box center [799, 221] width 279 height 62
click at [0, 0] on input "Playful" at bounding box center [0, 0] width 0 height 0
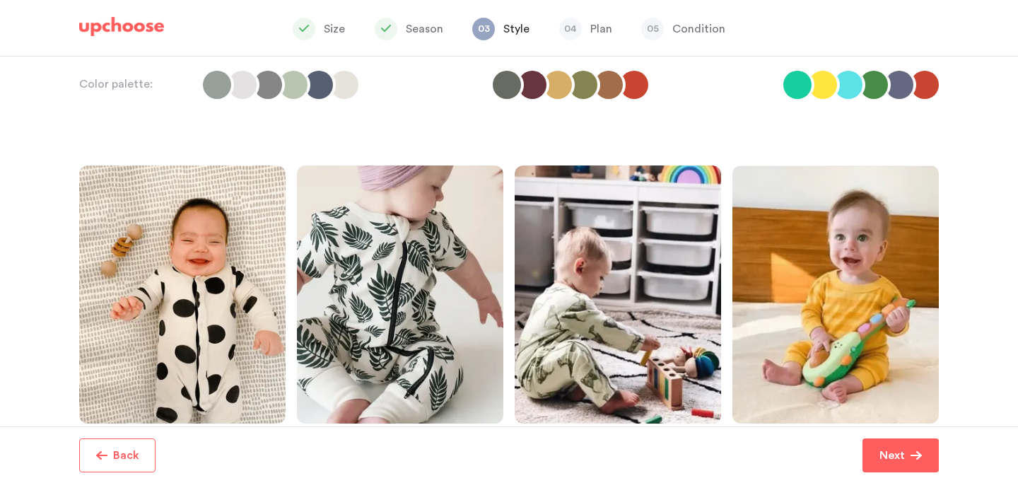
scroll to position [300, 0]
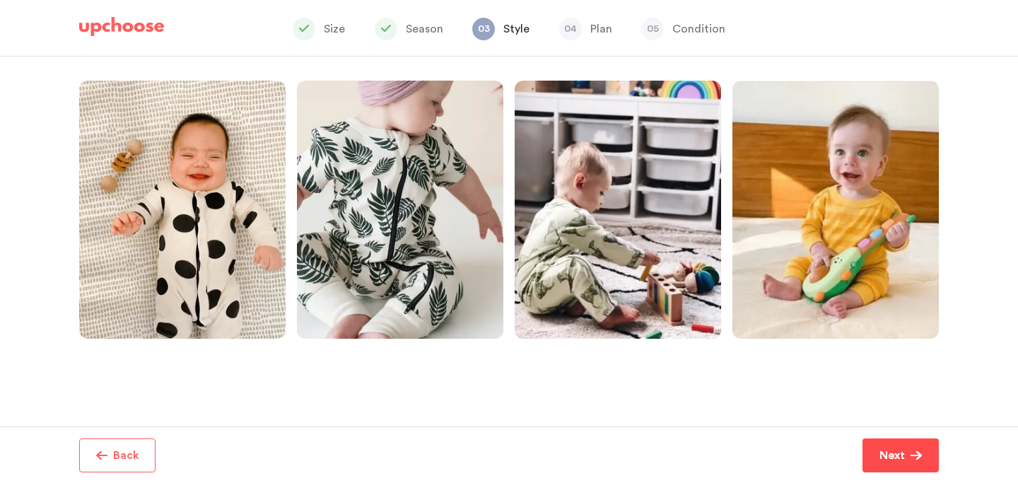
click at [903, 466] on button "Next" at bounding box center [901, 455] width 76 height 34
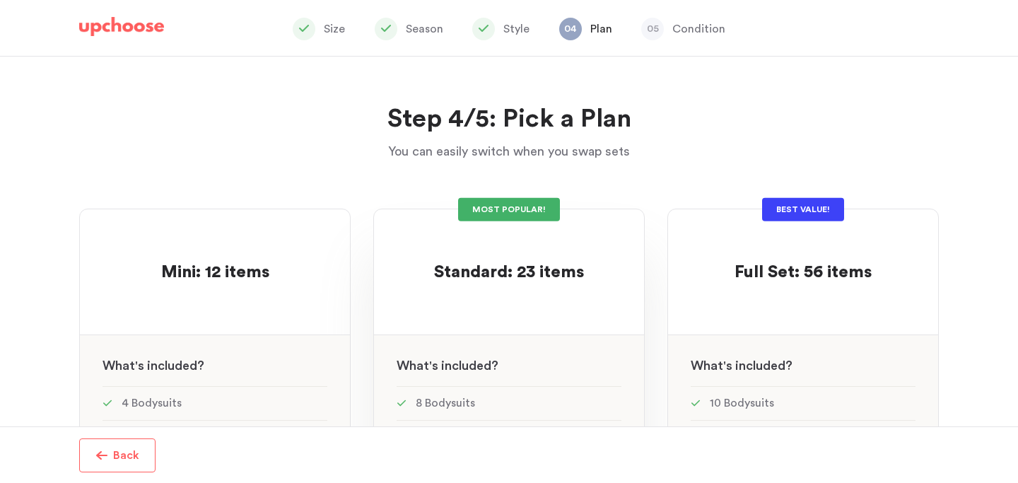
click at [634, 299] on div "MOST POPULAR! Standard: 23 items Standard: 23 items See w W hat's included ? 8 …" at bounding box center [509, 492] width 272 height 566
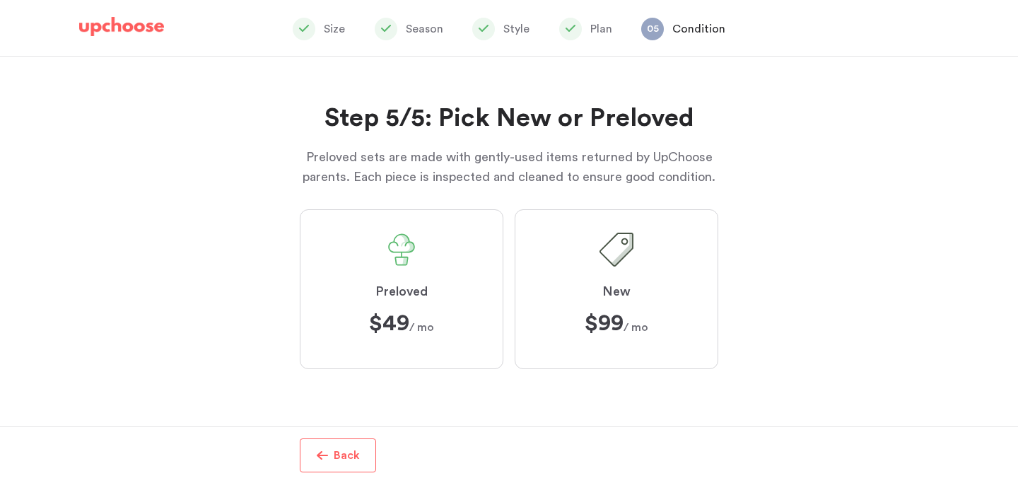
scroll to position [230, 0]
click at [413, 291] on span "Preloved" at bounding box center [401, 292] width 52 height 17
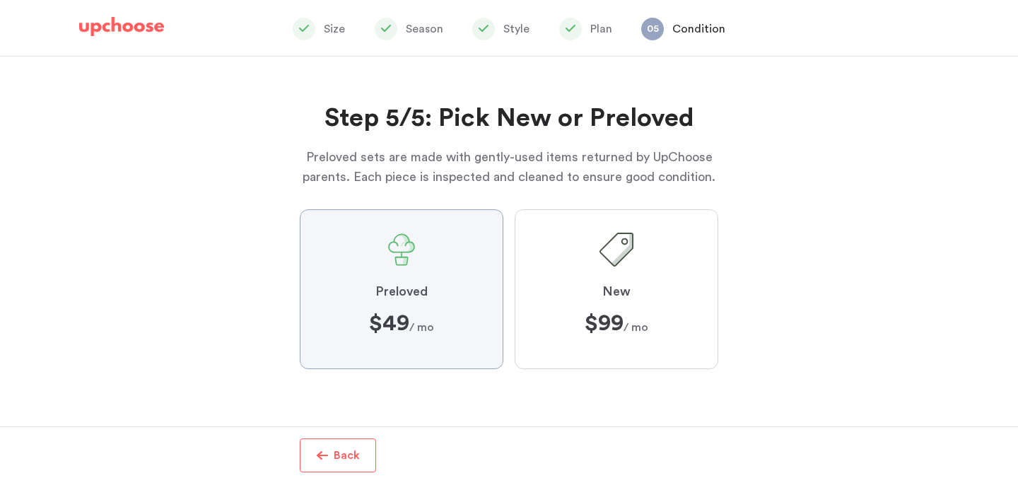
click at [0, 0] on input "Preloved $49 $49 / mo" at bounding box center [0, 0] width 0 height 0
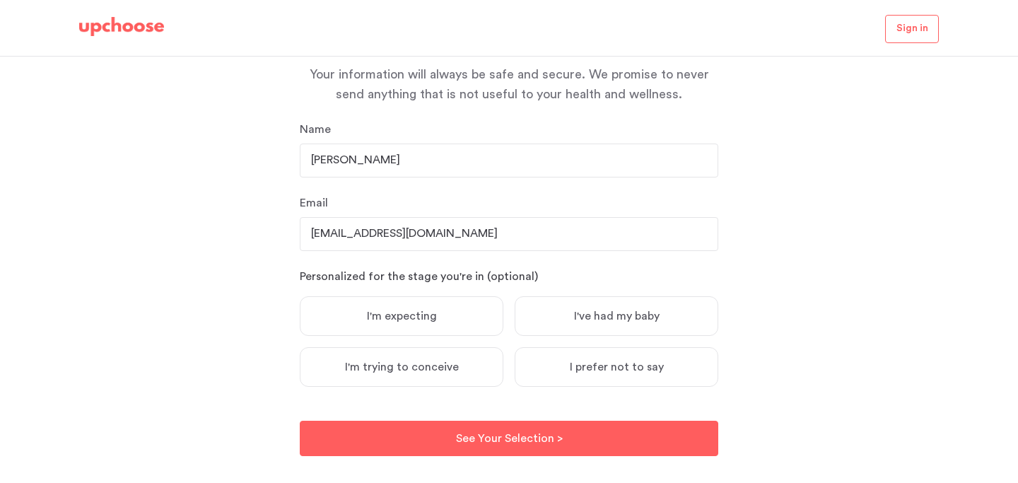
scroll to position [161, 0]
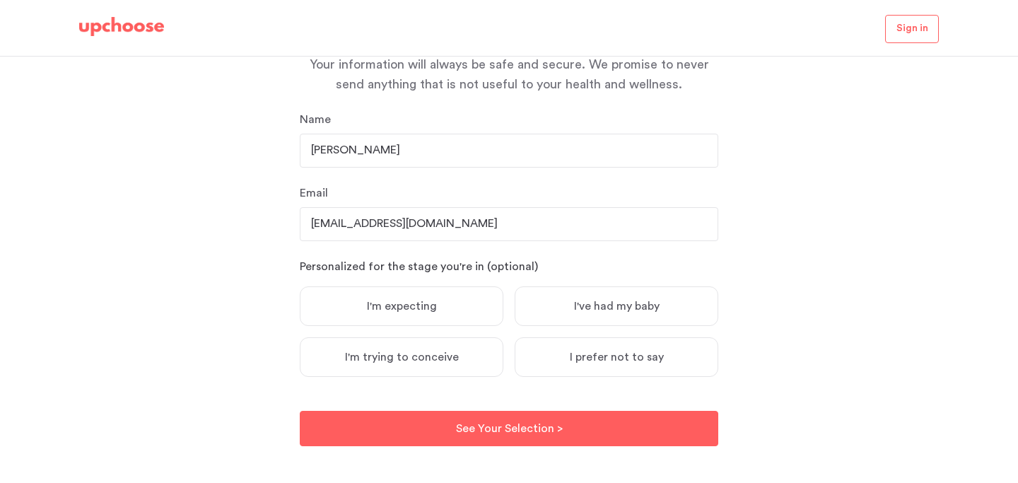
click at [590, 310] on span "I've had my baby" at bounding box center [617, 306] width 86 height 14
click at [0, 0] on input "I've had my baby" at bounding box center [0, 0] width 0 height 0
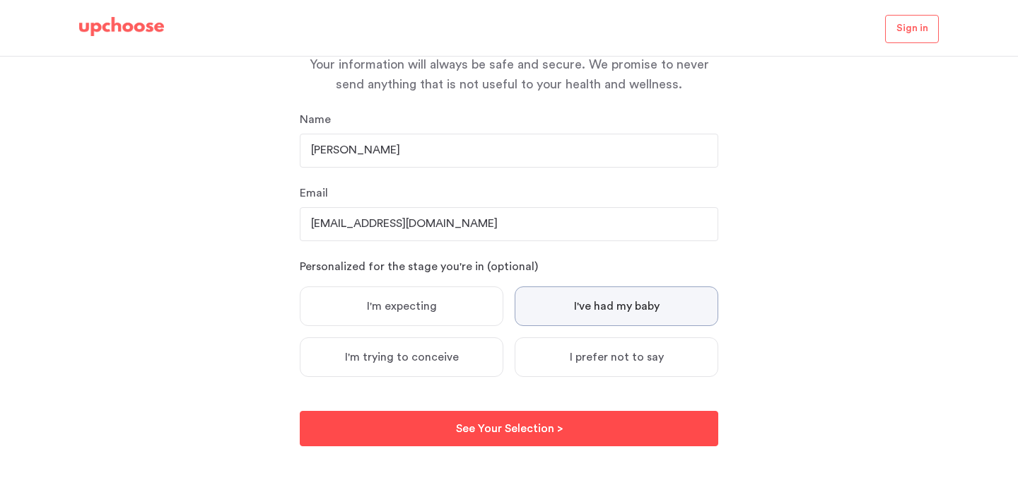
click at [597, 426] on button "See Your Selection > See Your Selection >" at bounding box center [509, 428] width 419 height 35
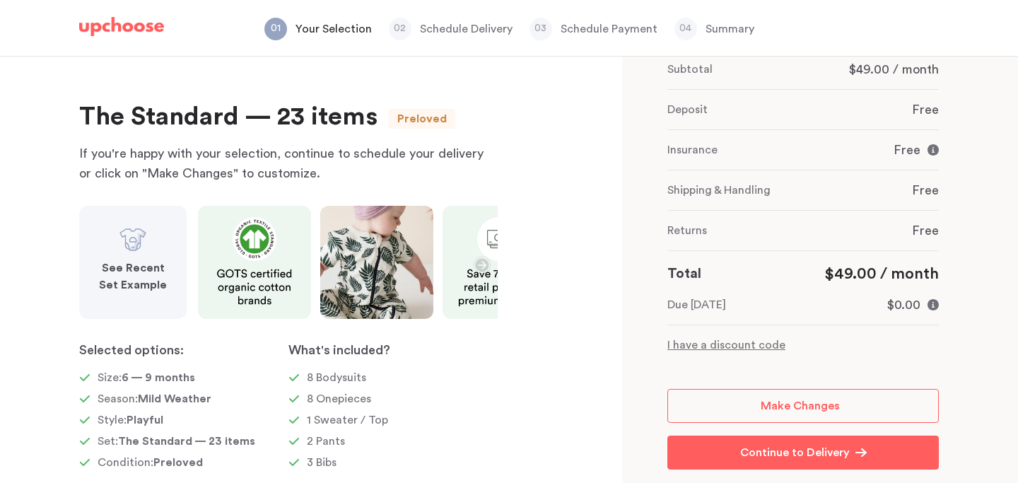
scroll to position [51, 0]
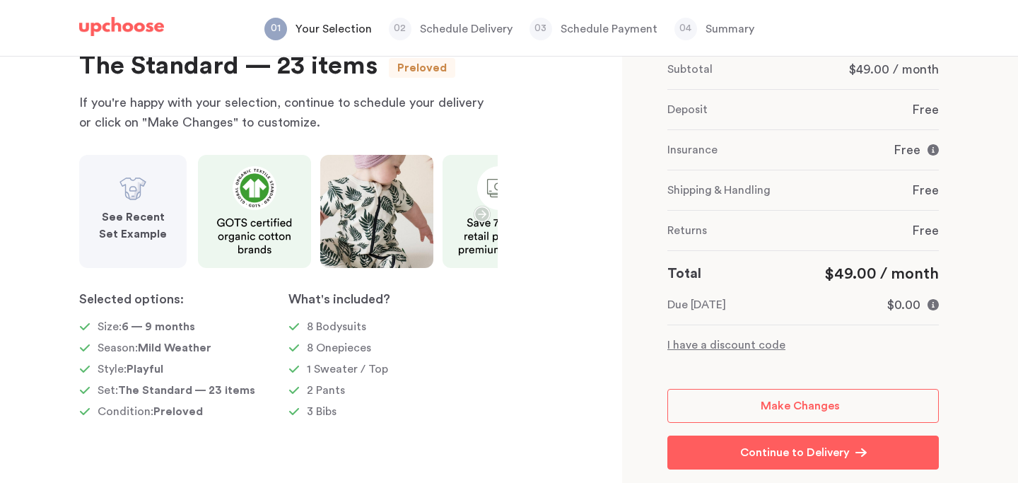
click at [752, 343] on p "I have a discount code" at bounding box center [804, 345] width 272 height 17
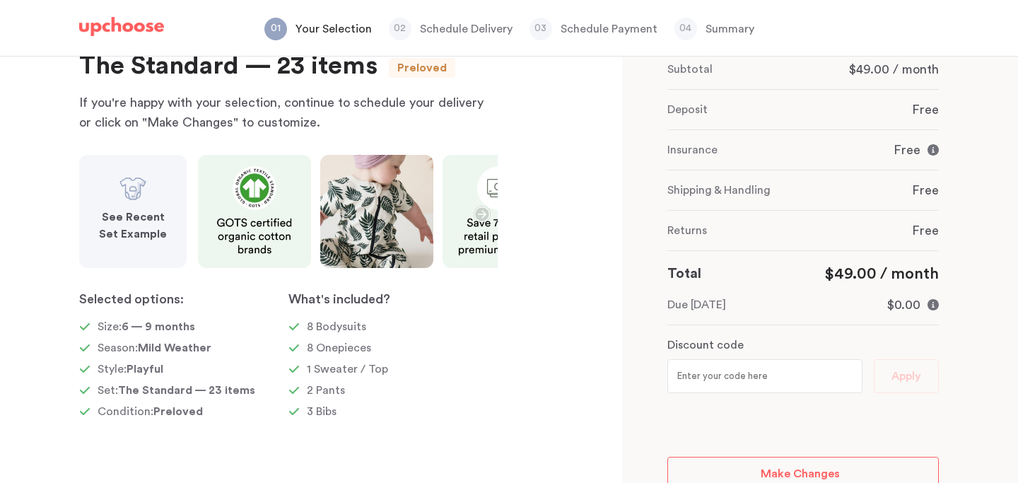
click at [725, 381] on input "text" at bounding box center [765, 376] width 195 height 34
type input "Kate14"
click at [920, 370] on span "Apply" at bounding box center [907, 376] width 30 height 18
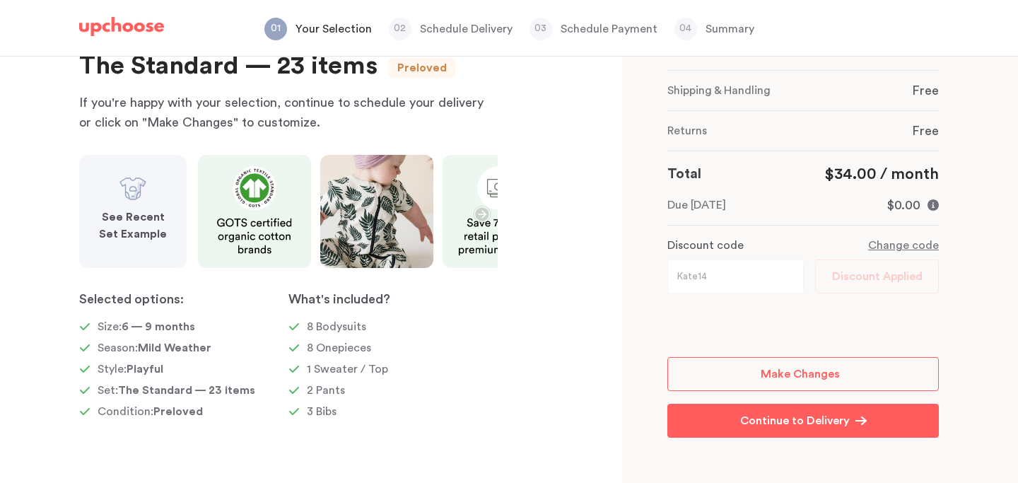
scroll to position [226, 0]
